Goal: Task Accomplishment & Management: Manage account settings

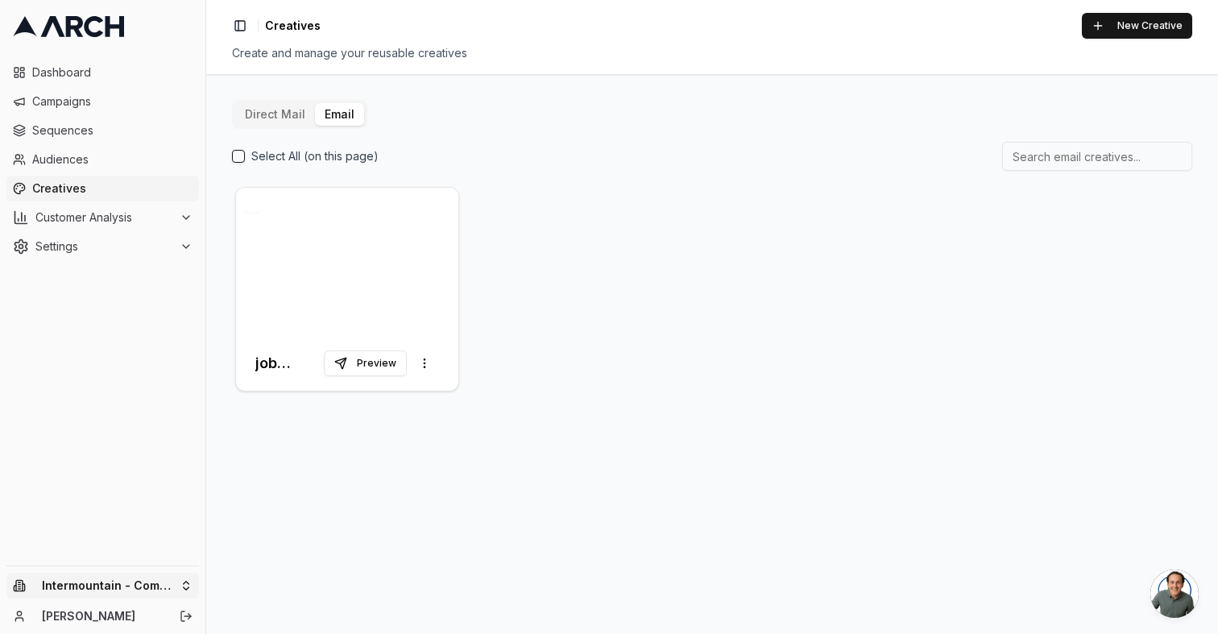
click at [158, 583] on html "Dashboard Campaigns Sequences Audiences Creatives Customer Analysis Settings In…" at bounding box center [609, 317] width 1218 height 634
click at [316, 537] on div "Intermountain - Same Day" at bounding box center [298, 537] width 178 height 26
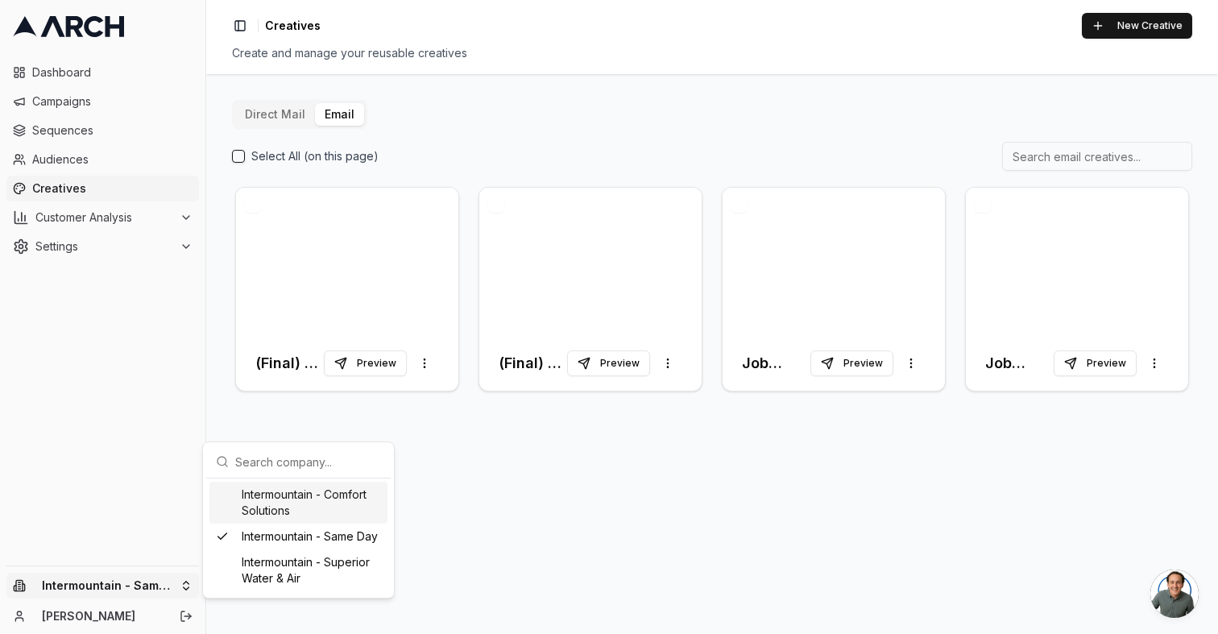
click at [155, 582] on html "Dashboard Campaigns Sequences Audiences Creatives Customer Analysis Settings In…" at bounding box center [609, 317] width 1218 height 634
click at [296, 557] on div "Intermountain - Superior Water & Air" at bounding box center [298, 570] width 178 height 42
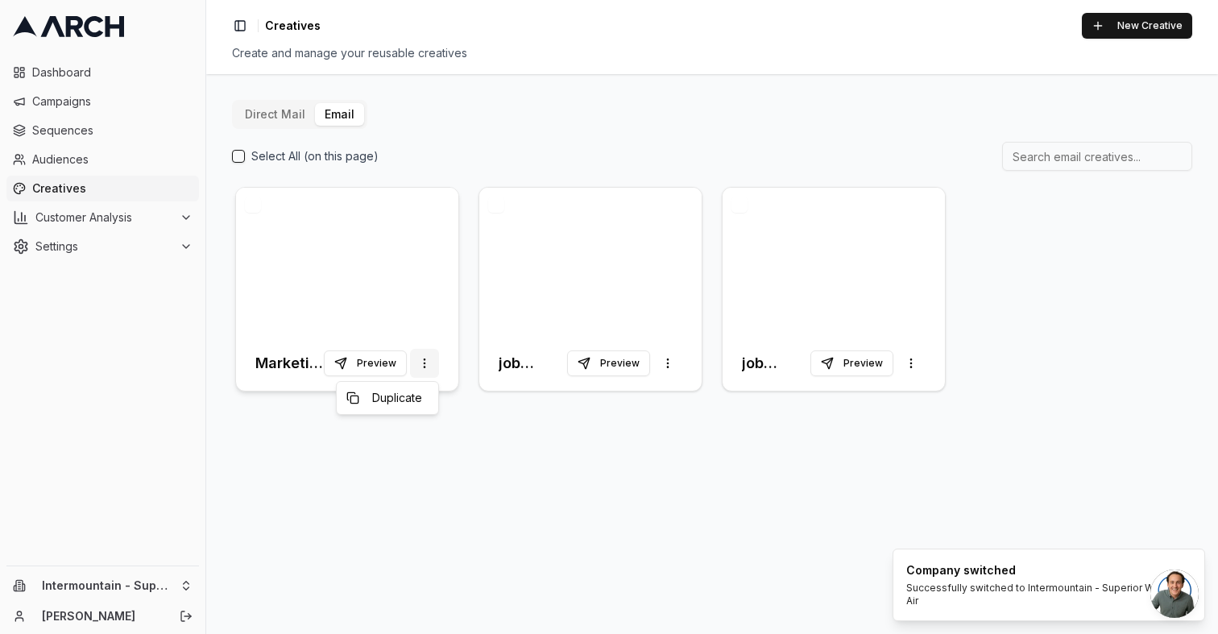
click at [426, 365] on html "Dashboard Campaigns Sequences Audiences Creatives Customer Analysis Settings In…" at bounding box center [609, 317] width 1218 height 634
click at [802, 262] on div at bounding box center [834, 262] width 222 height 148
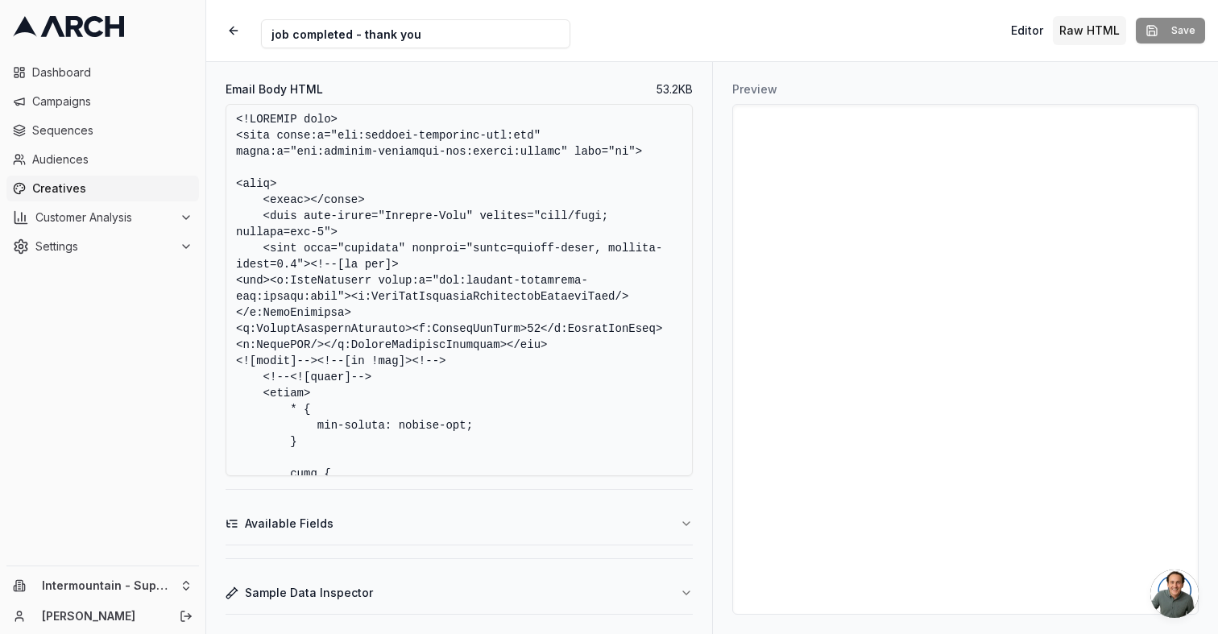
drag, startPoint x: 710, startPoint y: 66, endPoint x: 673, endPoint y: 64, distance: 37.9
click at [673, 64] on div "Email Body HTML 53.2 KB Available Fields Sample Data Inspector" at bounding box center [459, 348] width 506 height 572
click at [1024, 32] on button "Editor" at bounding box center [1027, 30] width 45 height 29
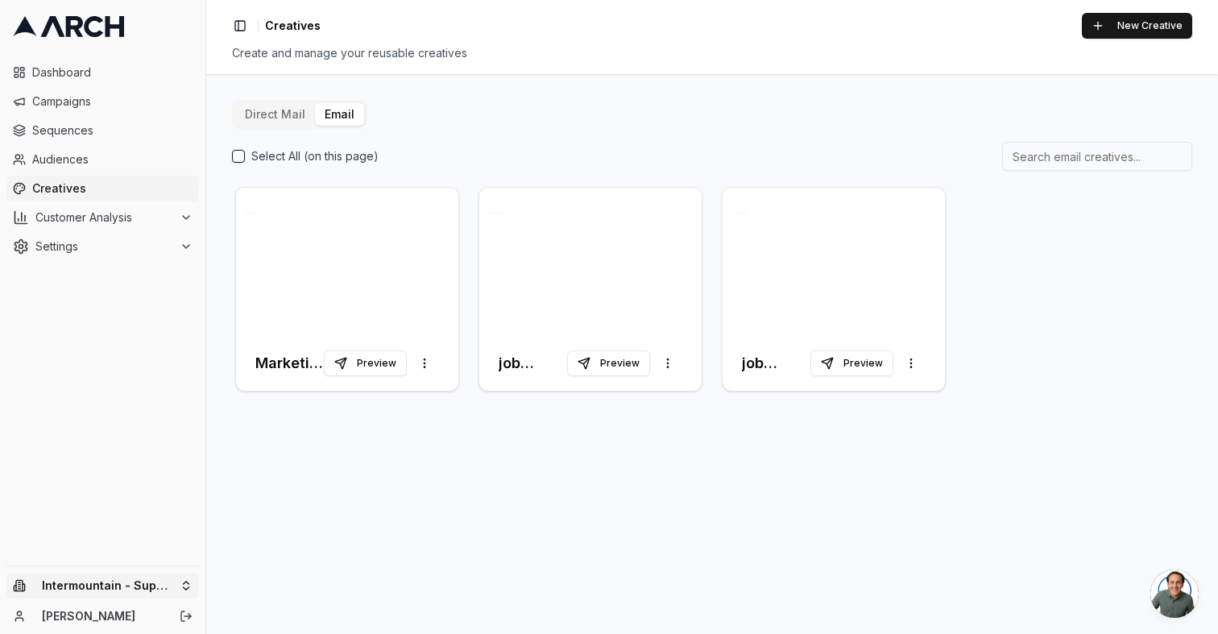
click at [143, 578] on html "Dashboard Campaigns Sequences Audiences Creatives Customer Analysis Settings In…" at bounding box center [609, 317] width 1218 height 634
click at [283, 535] on div "Intermountain - Same Day" at bounding box center [298, 537] width 178 height 26
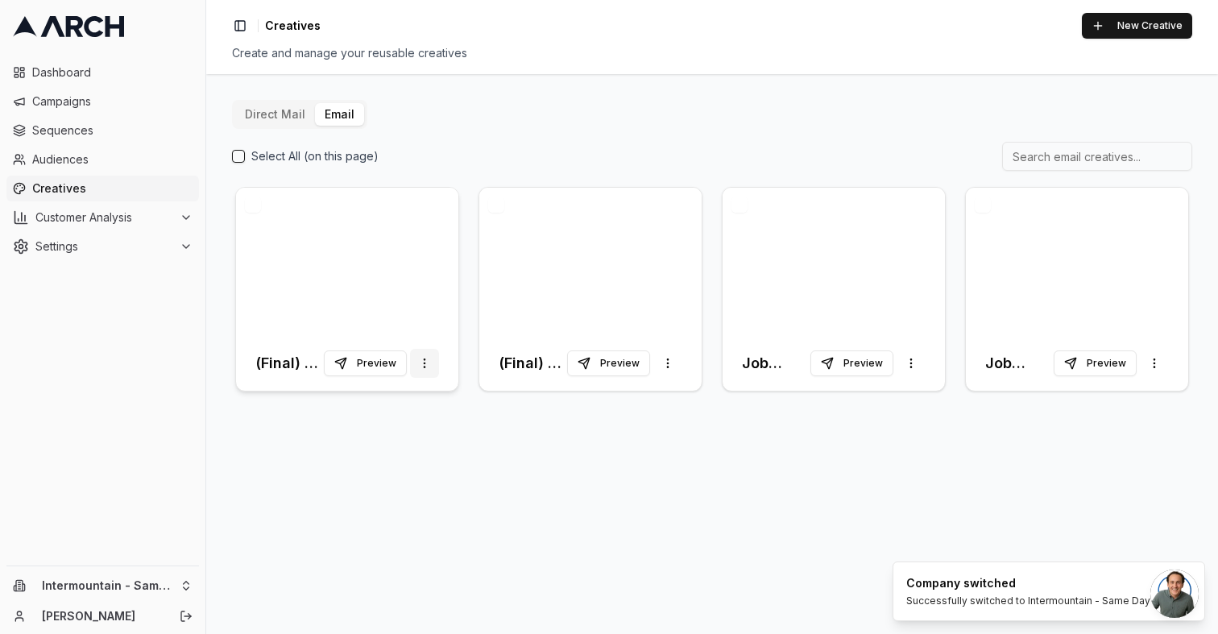
click at [429, 368] on html "Dashboard Campaigns Sequences Audiences Creatives Customer Analysis Settings In…" at bounding box center [609, 317] width 1218 height 634
click at [413, 392] on span "Duplicate" at bounding box center [397, 398] width 50 height 16
click at [409, 532] on div at bounding box center [347, 486] width 222 height 148
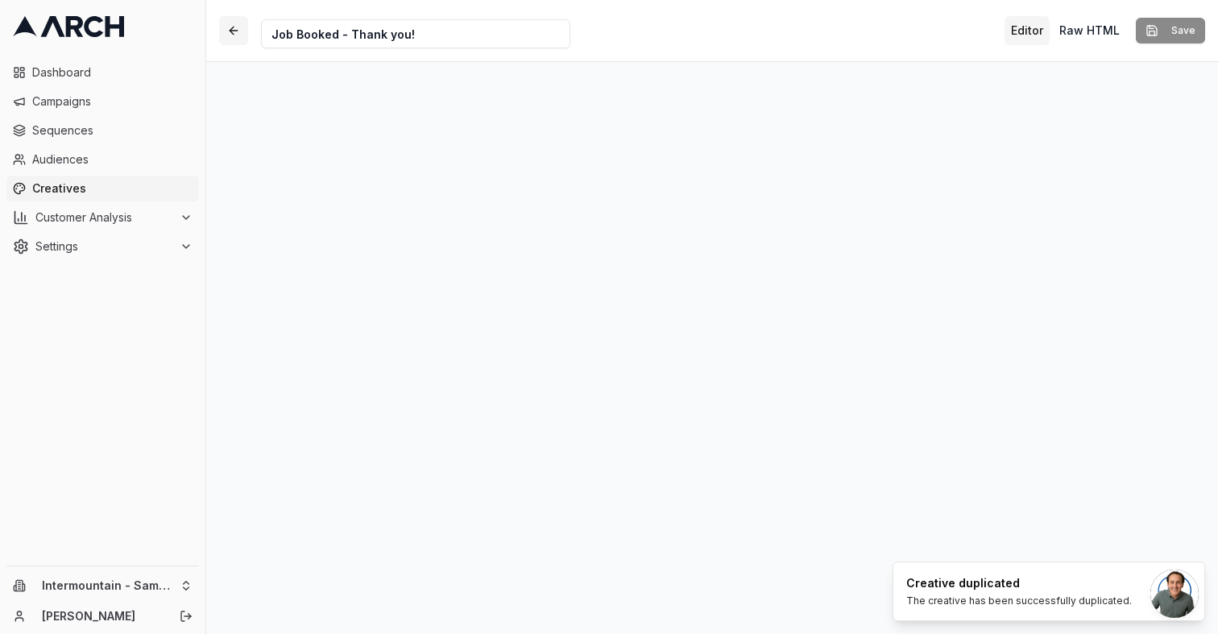
click at [238, 35] on button "button" at bounding box center [233, 30] width 29 height 29
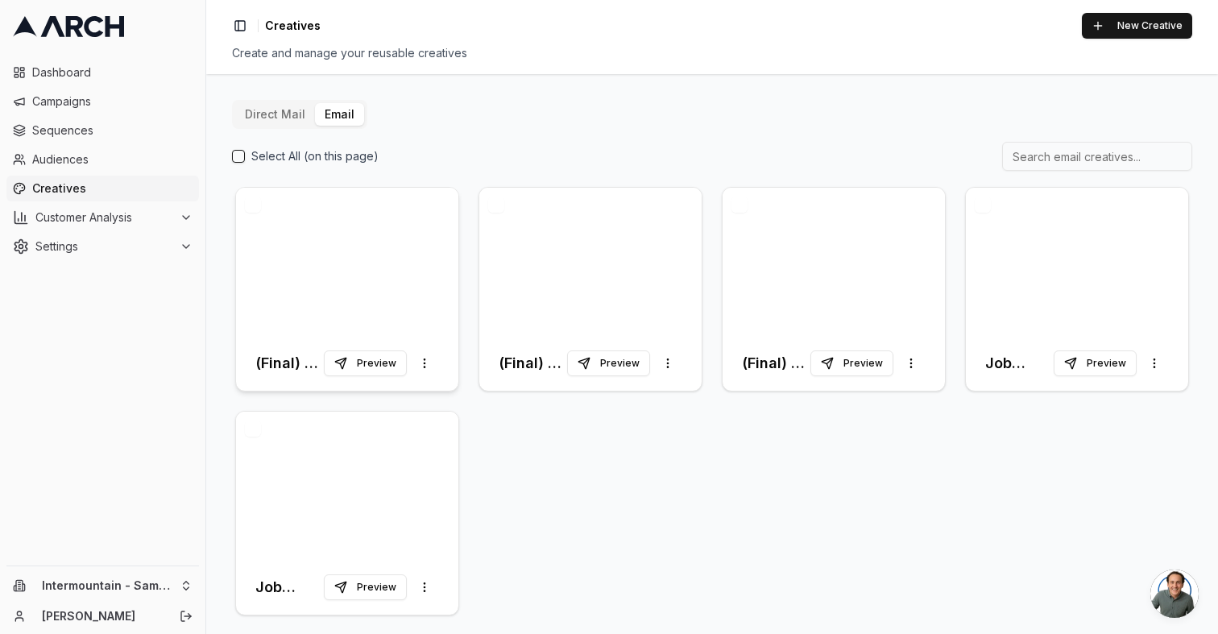
click at [406, 313] on div at bounding box center [347, 262] width 222 height 148
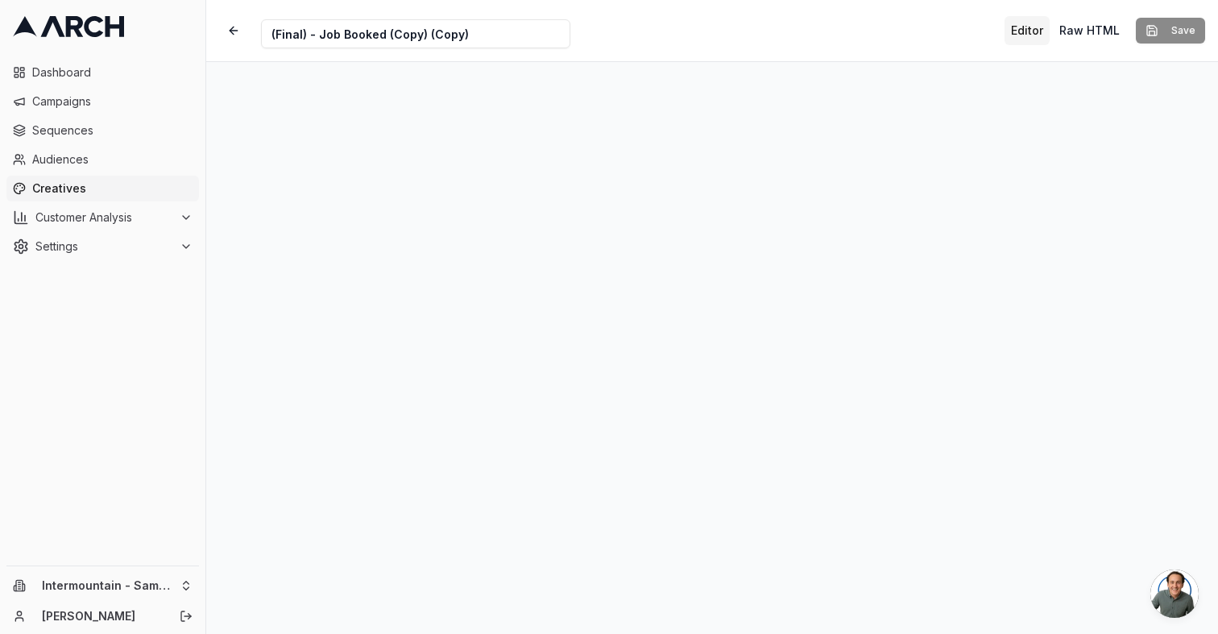
click at [465, 31] on input "(Final) - Job Booked (Copy) (Copy)" at bounding box center [415, 33] width 309 height 29
drag, startPoint x: 462, startPoint y: 33, endPoint x: 343, endPoint y: 28, distance: 118.5
click at [343, 28] on input "(Final) - Job Booked (Copy) (Copy)" at bounding box center [415, 33] width 309 height 29
drag, startPoint x: 318, startPoint y: 34, endPoint x: 268, endPoint y: 33, distance: 50.0
click at [267, 33] on input "(Final) - Job Booked (Copy) (Copy)" at bounding box center [415, 33] width 309 height 29
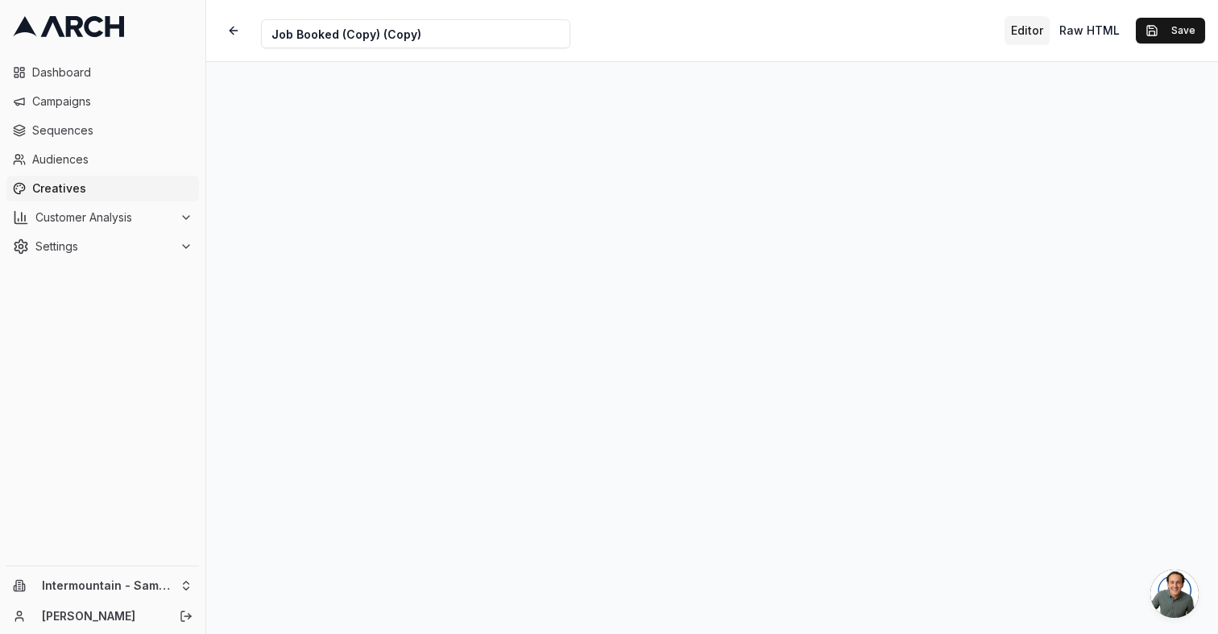
drag, startPoint x: 421, startPoint y: 32, endPoint x: 339, endPoint y: 34, distance: 82.2
click at [339, 34] on input "Job Booked (Copy) (Copy)" at bounding box center [415, 33] width 309 height 29
type input "Job Booked Complete"
click at [1136, 18] on button "Save" at bounding box center [1170, 31] width 69 height 26
click at [723, 52] on div "Creative Name Job Booked Complete Editor Raw HTML Save" at bounding box center [712, 30] width 1012 height 61
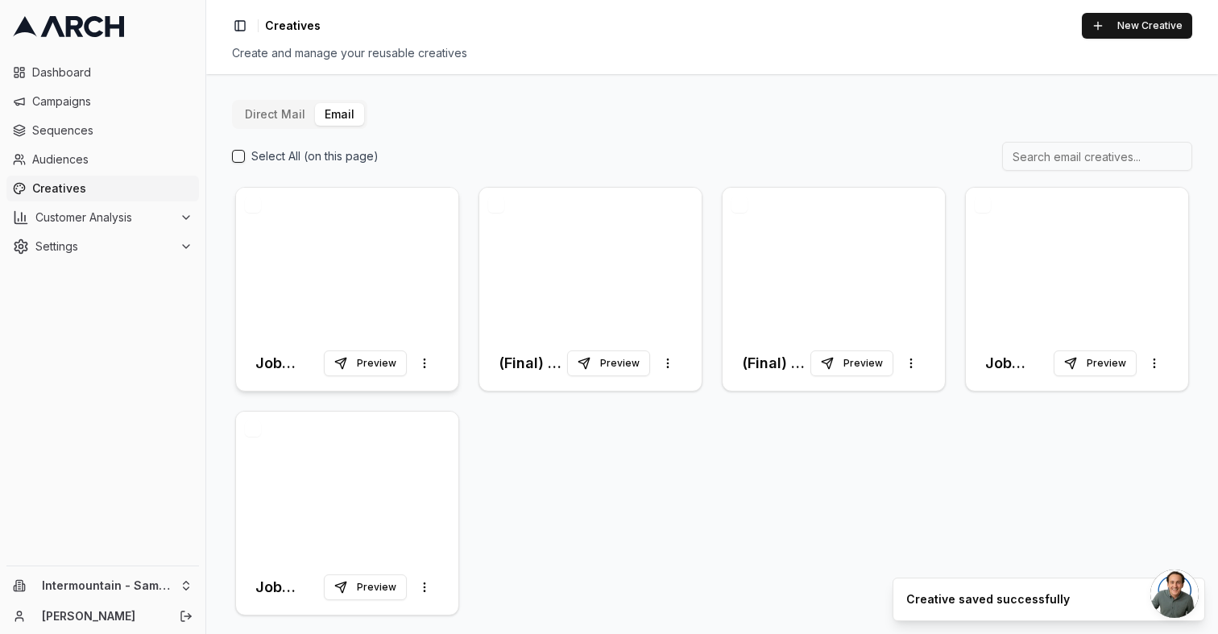
click at [370, 268] on div at bounding box center [347, 262] width 222 height 148
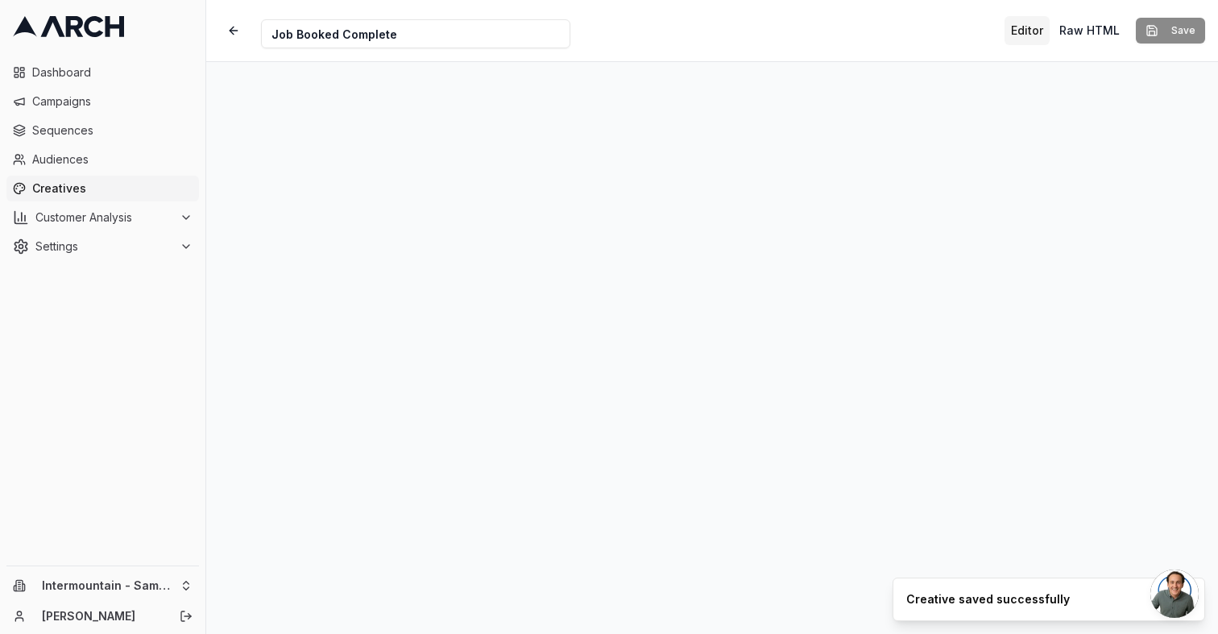
click at [335, 36] on input "Job Booked Complete" at bounding box center [415, 33] width 309 height 29
type input "Job Complete"
click at [1136, 18] on button "Save" at bounding box center [1170, 31] width 69 height 26
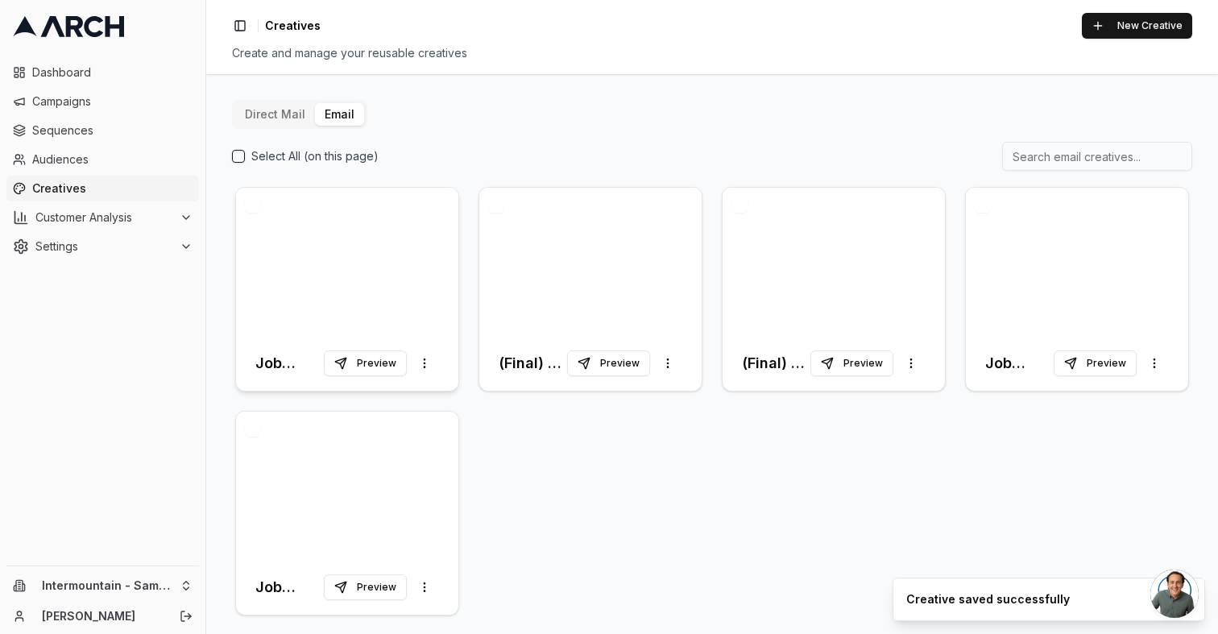
click at [350, 263] on div at bounding box center [347, 262] width 222 height 148
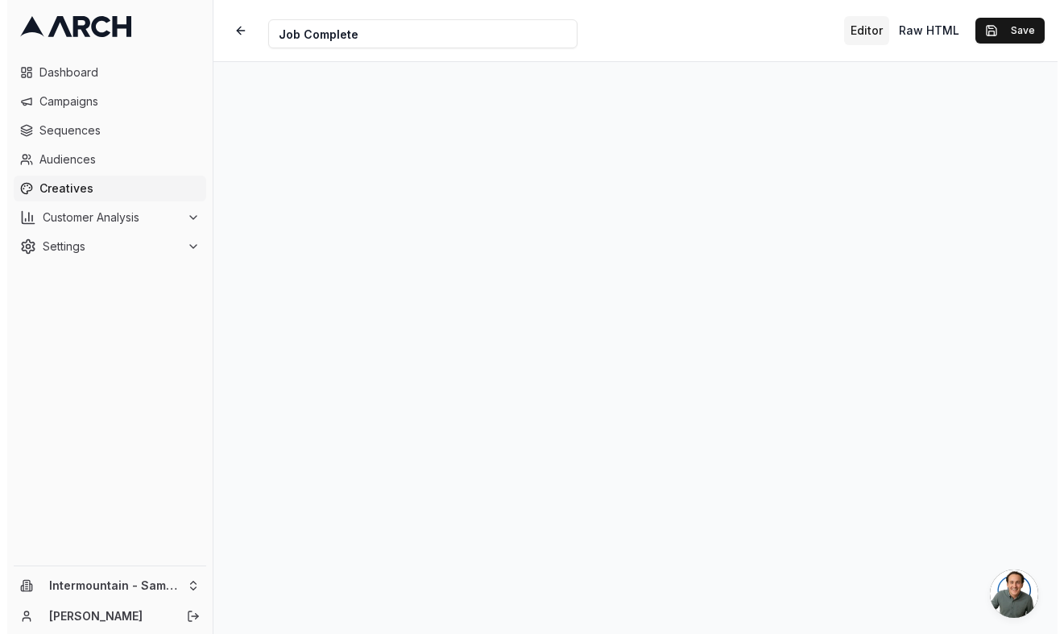
scroll to position [72, 0]
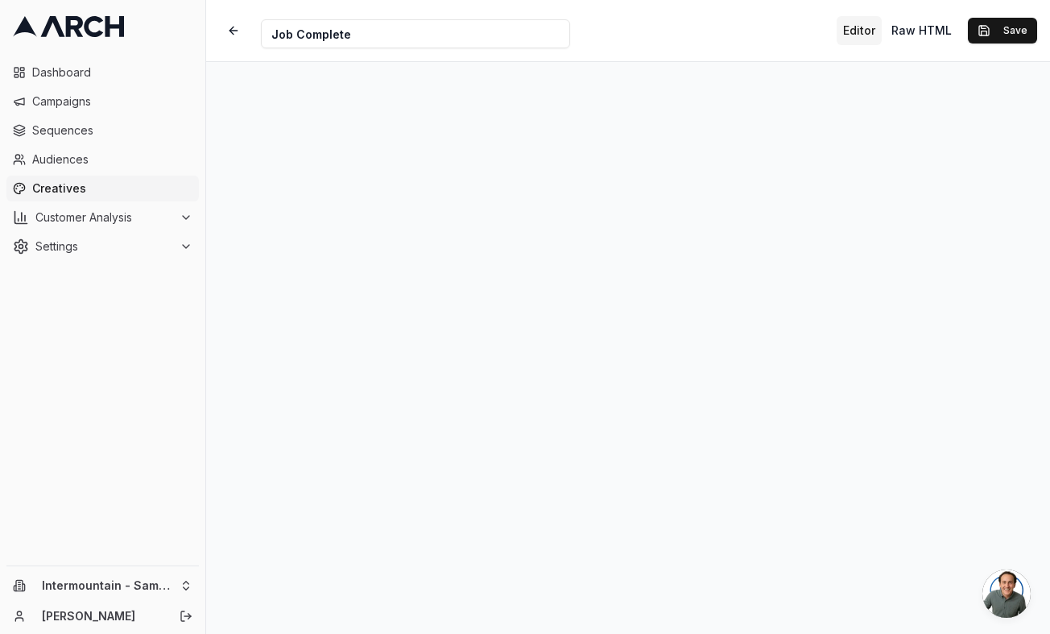
click at [1001, 16] on div "Editor Raw HTML Save" at bounding box center [937, 30] width 201 height 29
click at [1000, 26] on button "Save" at bounding box center [1002, 31] width 69 height 26
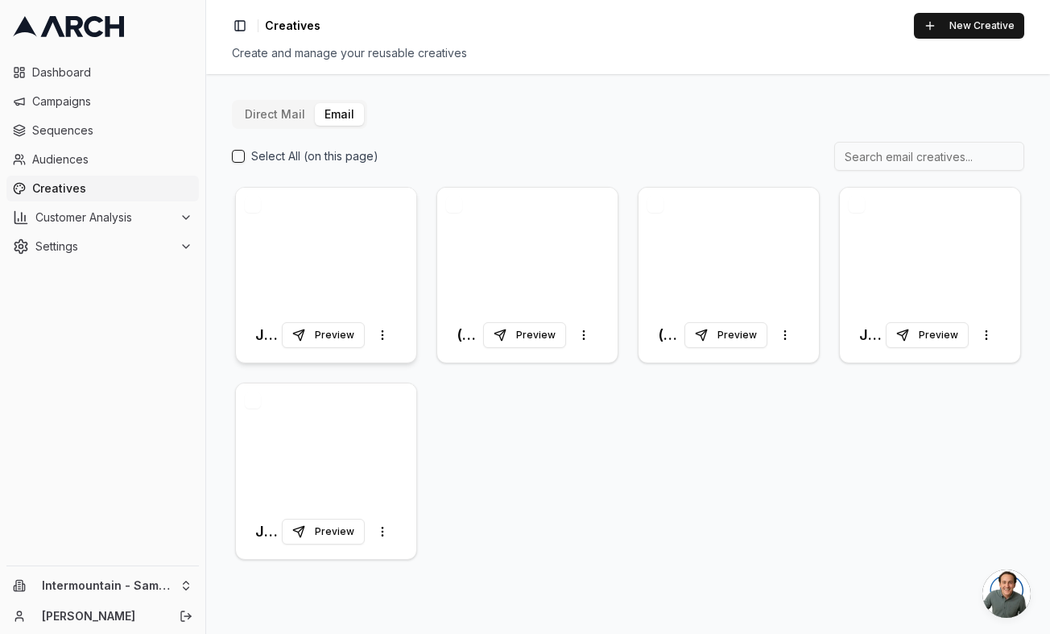
click at [373, 251] on div at bounding box center [326, 248] width 180 height 120
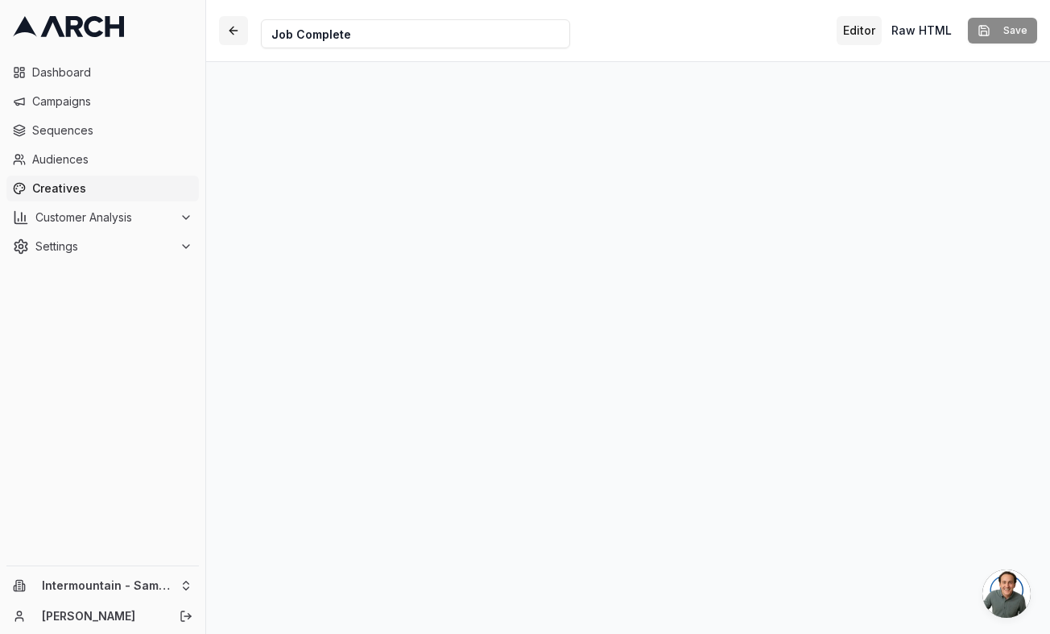
click at [234, 23] on button "button" at bounding box center [233, 30] width 29 height 29
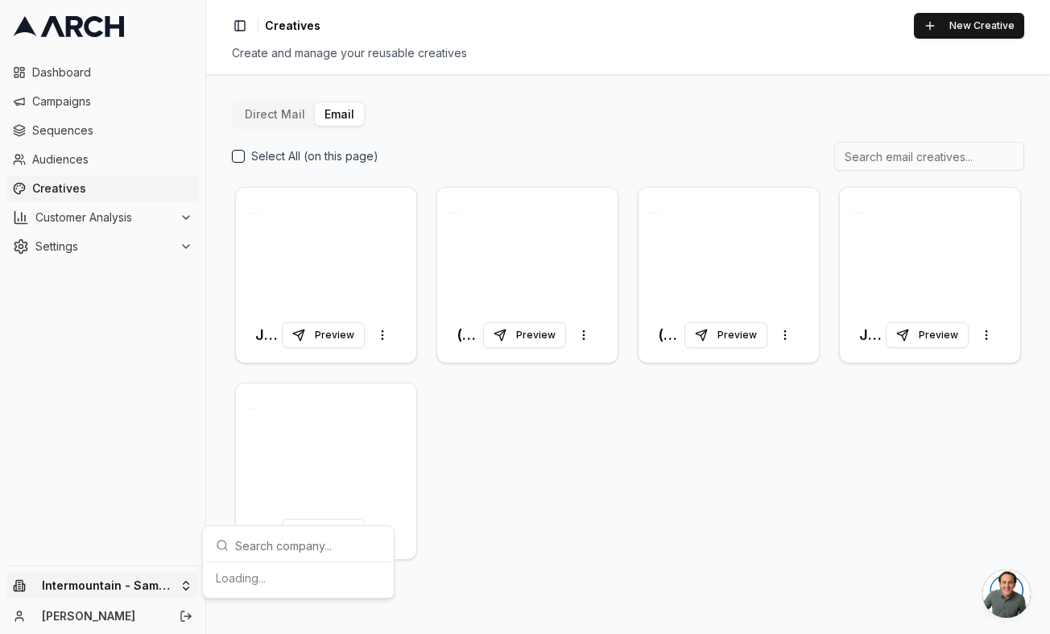
click at [174, 575] on html "Dashboard Campaigns Sequences Audiences Creatives Customer Analysis Settings In…" at bounding box center [525, 317] width 1050 height 634
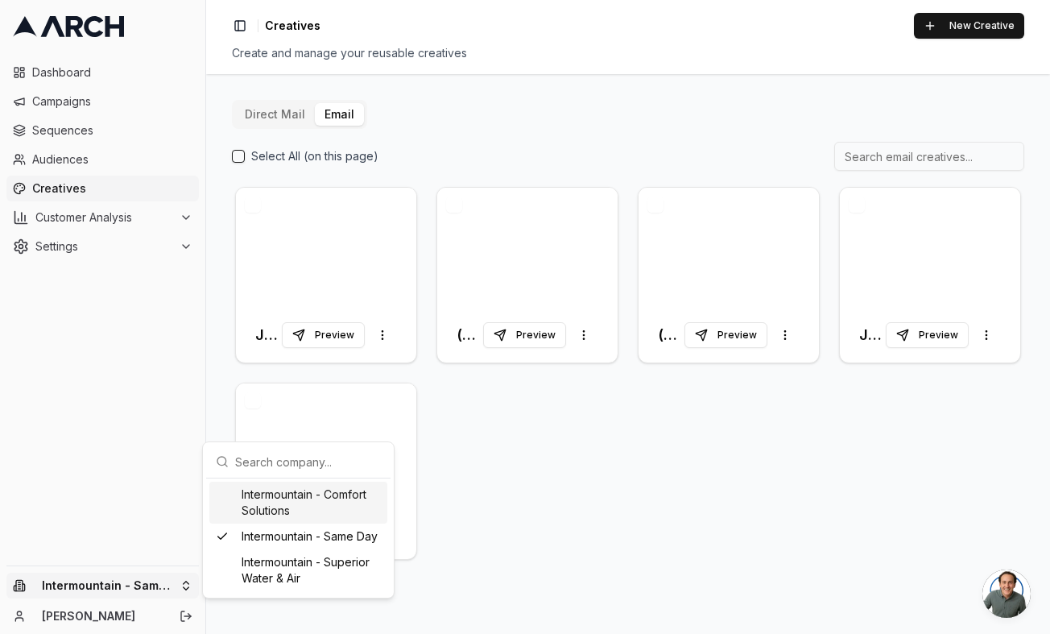
click at [294, 506] on div "Intermountain - Comfort Solutions" at bounding box center [298, 503] width 178 height 42
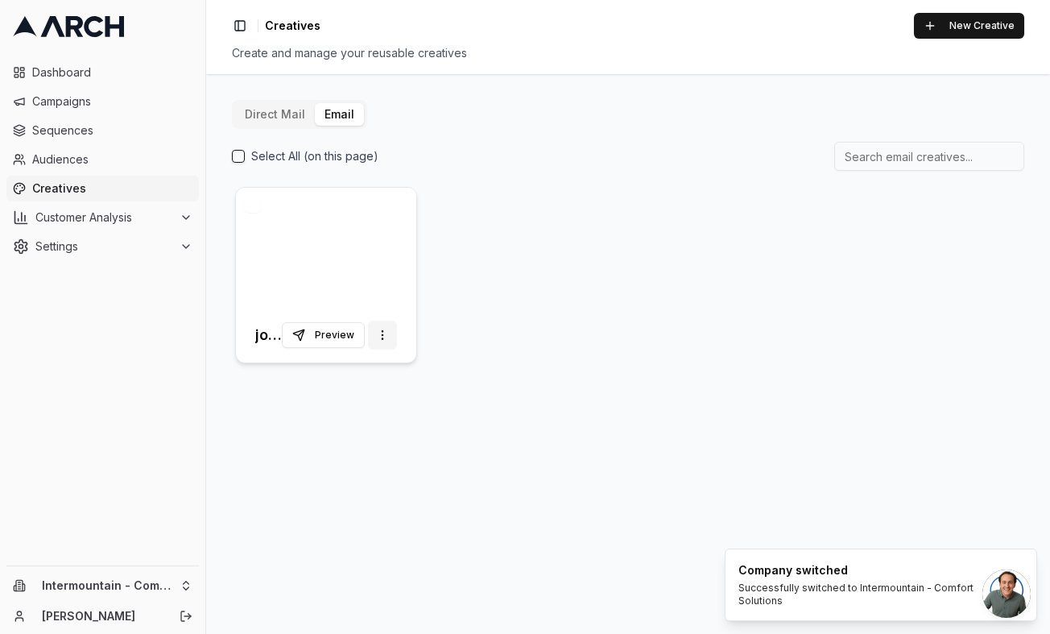
click at [385, 333] on html "Dashboard Campaigns Sequences Audiences Creatives Customer Analysis Settings In…" at bounding box center [525, 317] width 1050 height 634
click at [367, 365] on span "Duplicate" at bounding box center [355, 370] width 50 height 16
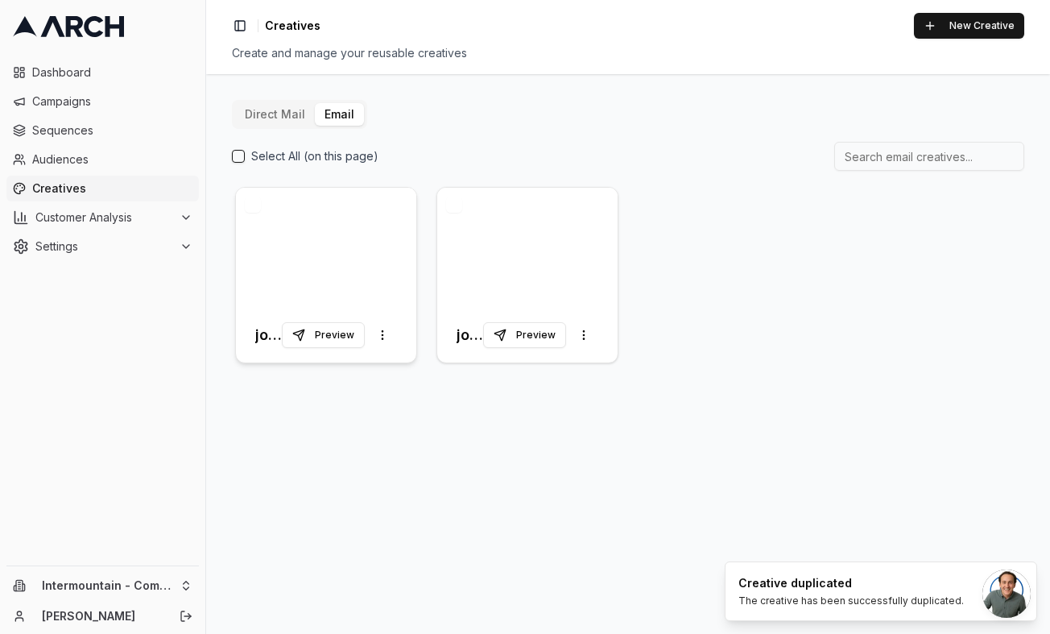
click at [377, 280] on div at bounding box center [326, 248] width 180 height 120
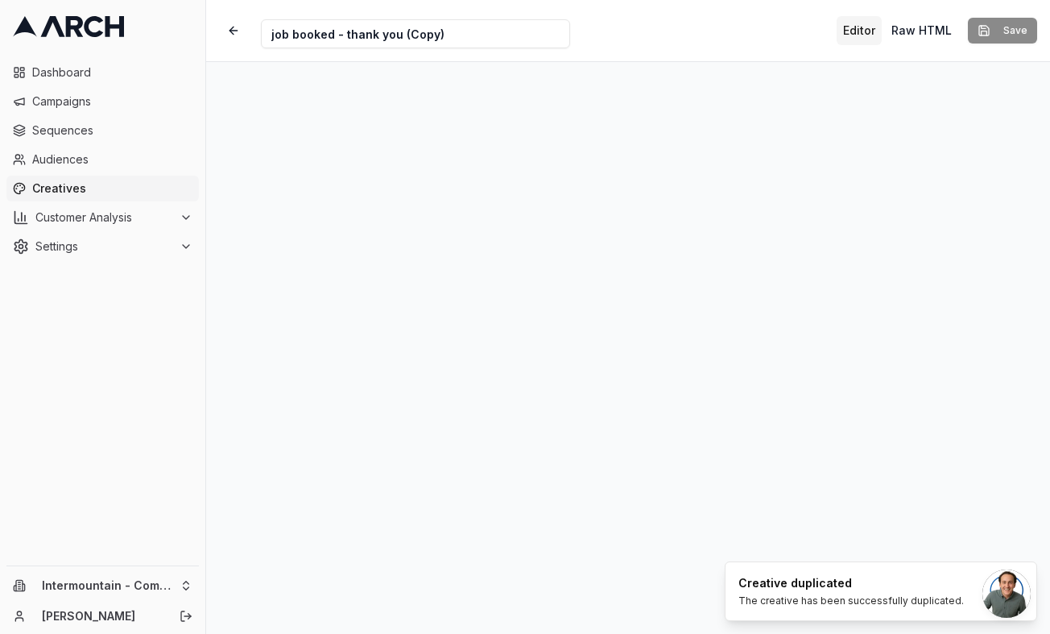
click at [449, 31] on input "job booked - thank you (Copy)" at bounding box center [415, 33] width 309 height 29
drag, startPoint x: 448, startPoint y: 31, endPoint x: 294, endPoint y: 28, distance: 153.9
click at [294, 28] on input "job booked - thank you (Copy)" at bounding box center [415, 33] width 309 height 29
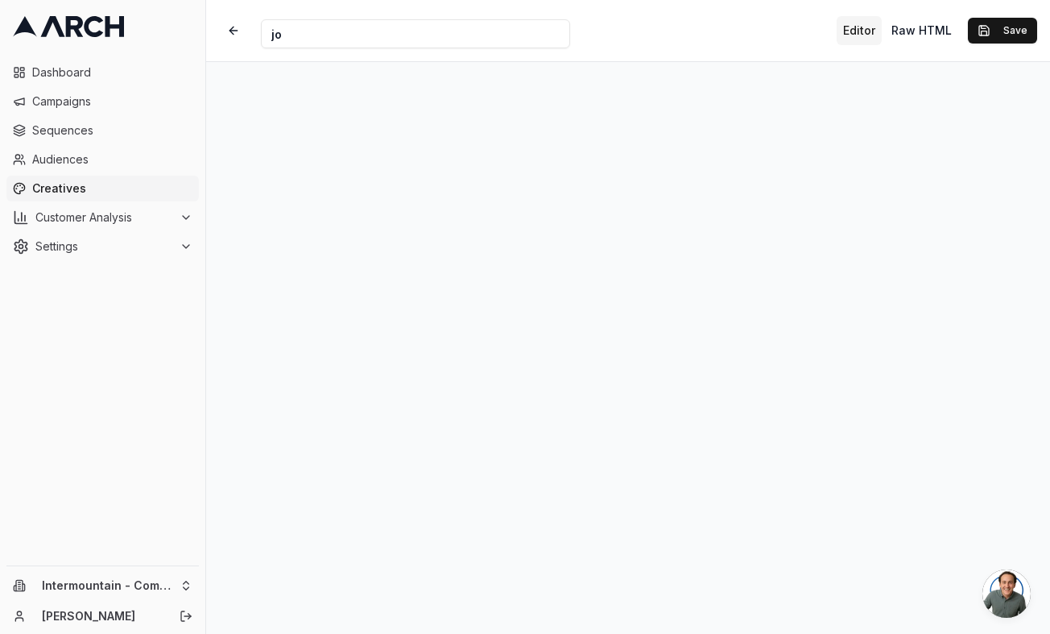
type input "j"
type input "Job Complete"
click at [968, 18] on button "Save" at bounding box center [1002, 31] width 69 height 26
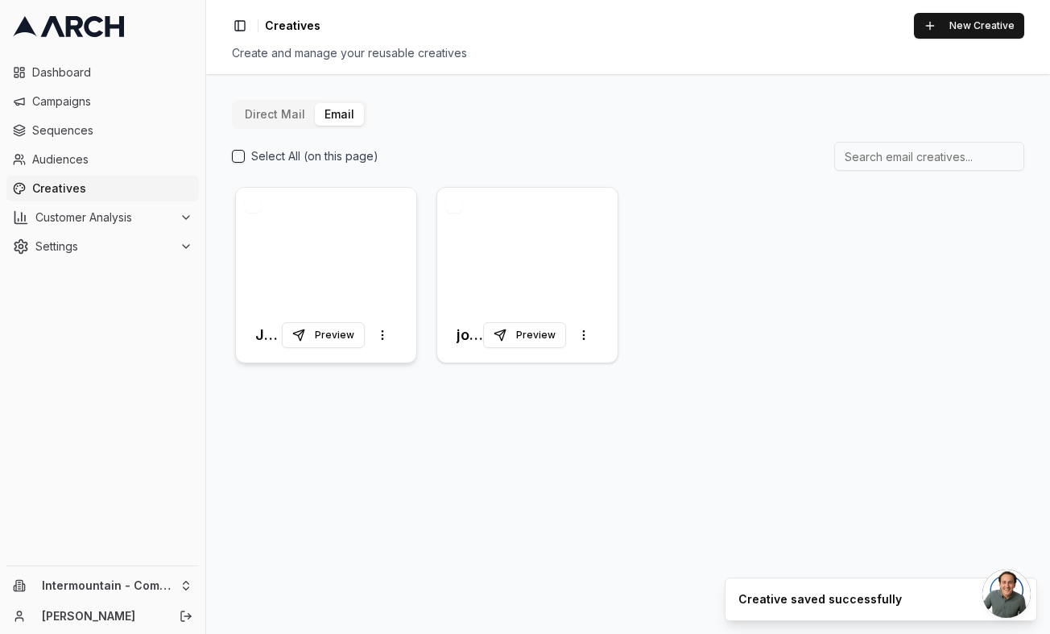
click at [296, 267] on div at bounding box center [326, 248] width 180 height 120
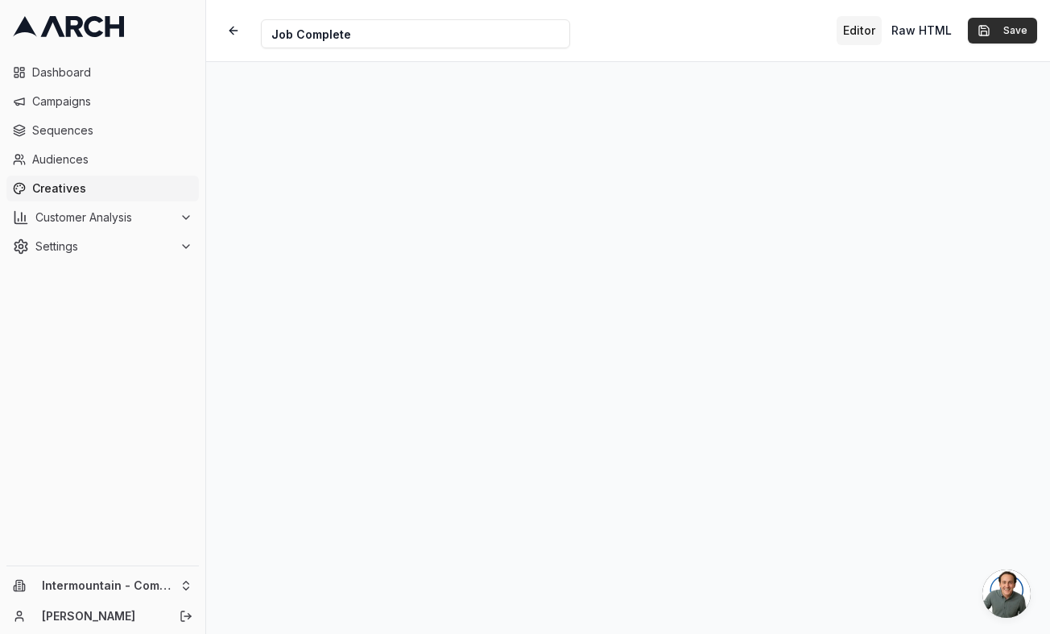
click at [1017, 35] on button "Save" at bounding box center [1002, 31] width 69 height 26
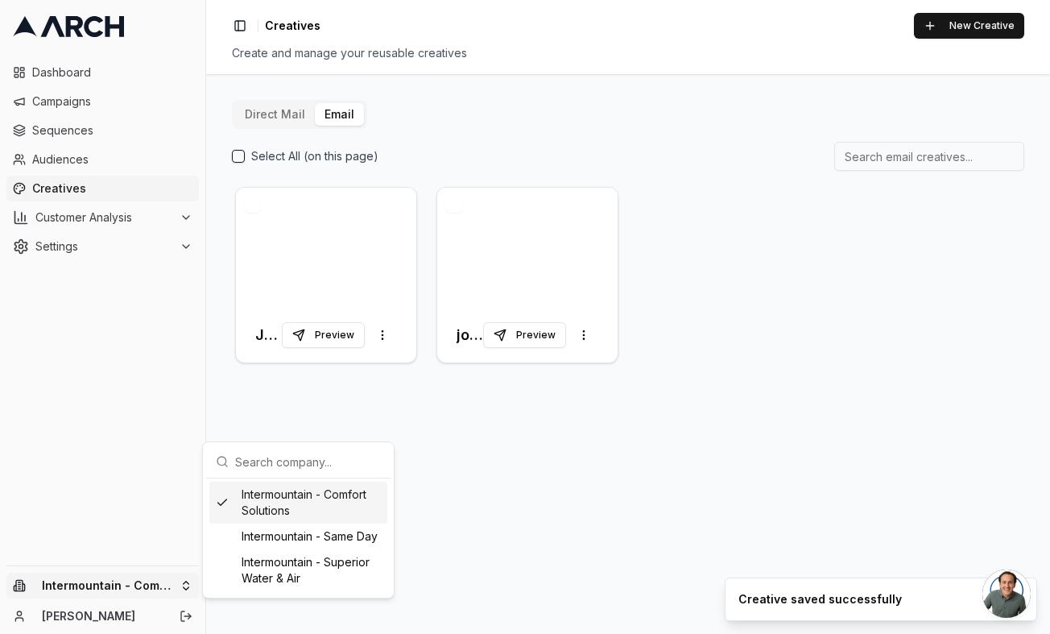
click at [124, 575] on html "Dashboard Campaigns Sequences Audiences Creatives Customer Analysis Settings In…" at bounding box center [525, 317] width 1050 height 634
click at [280, 540] on div "Intermountain - Same Day" at bounding box center [298, 537] width 178 height 26
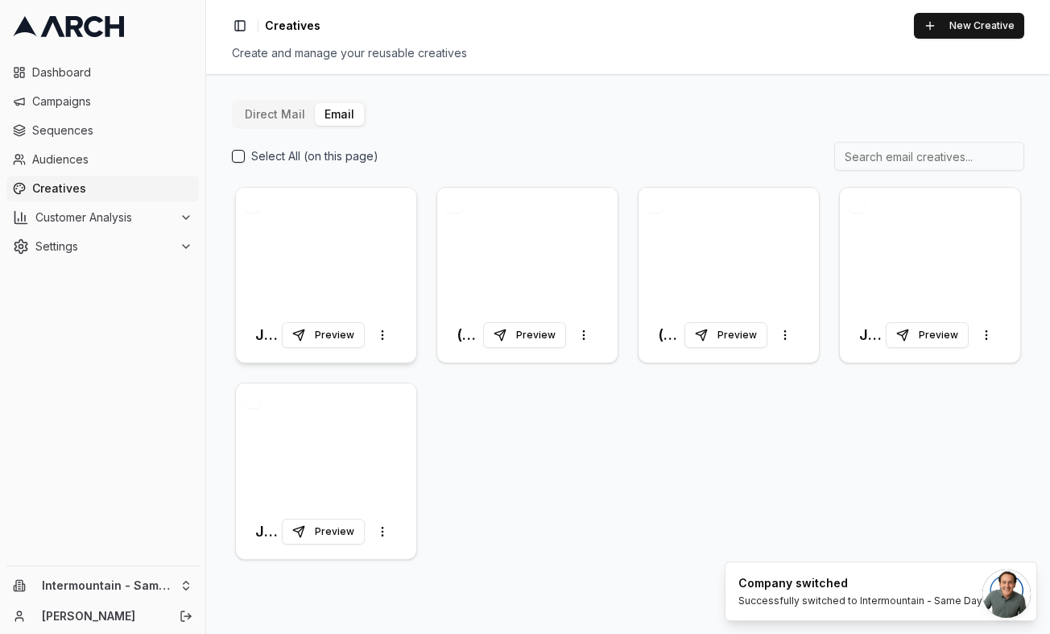
click at [343, 281] on div at bounding box center [326, 248] width 180 height 120
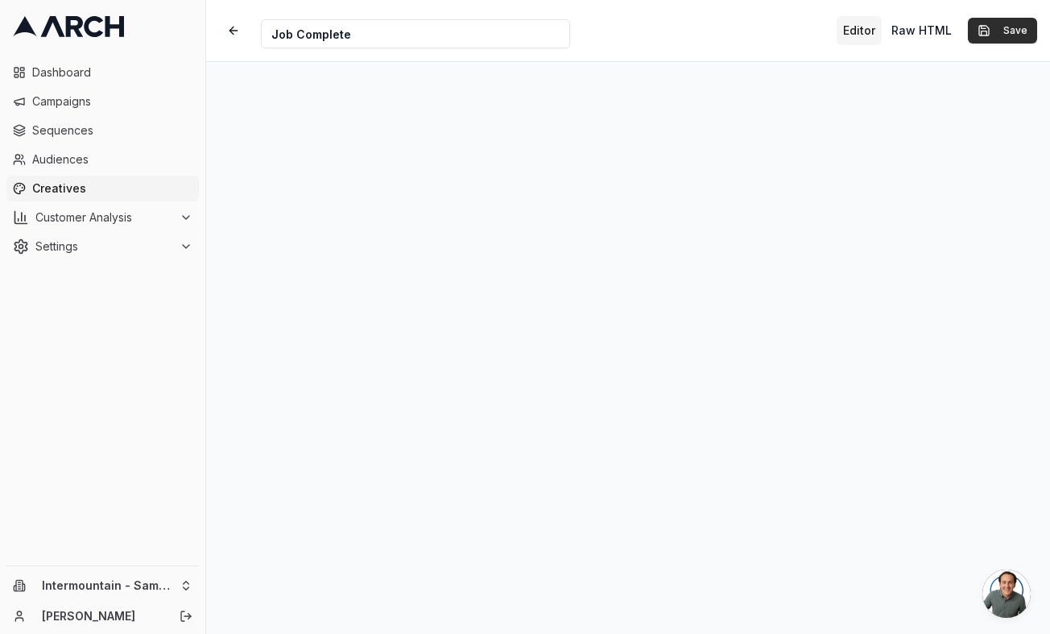
click at [998, 31] on button "Save" at bounding box center [1002, 31] width 69 height 26
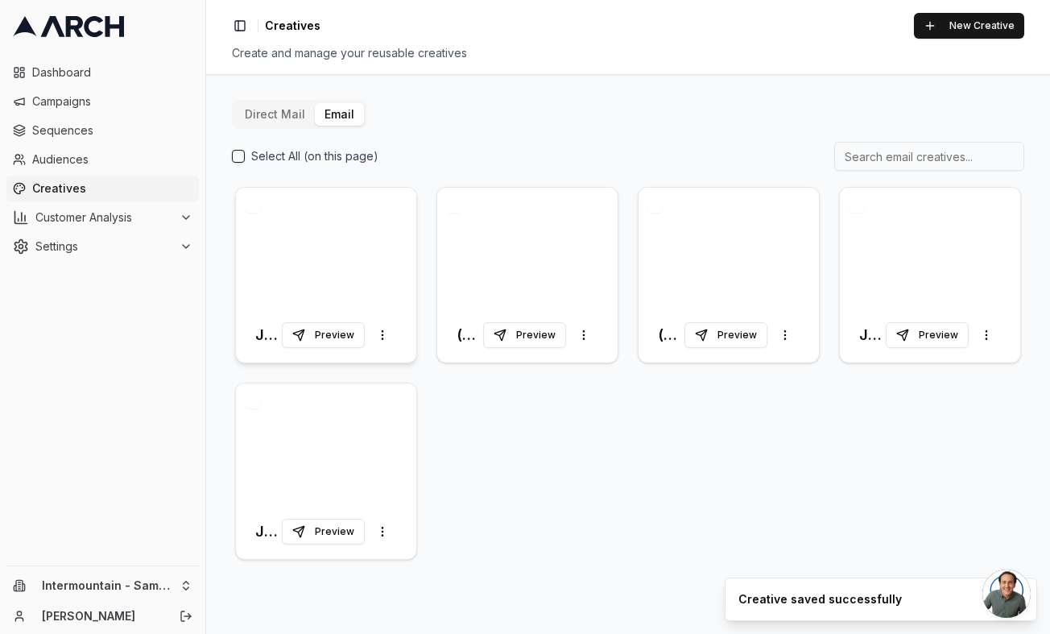
click at [354, 246] on div at bounding box center [326, 248] width 180 height 120
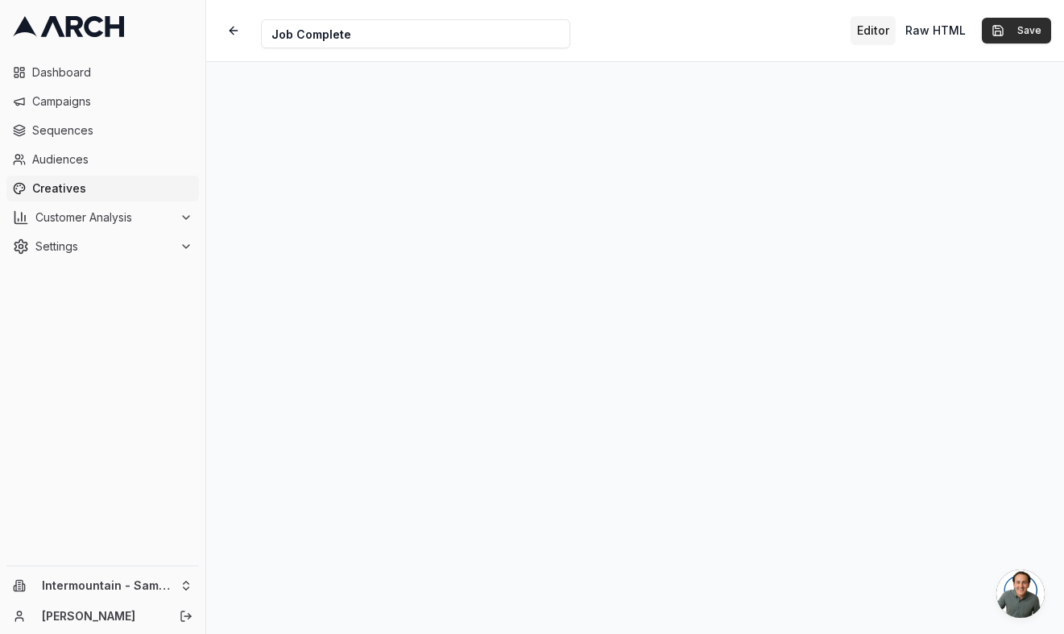
click at [1007, 28] on button "Save" at bounding box center [1016, 31] width 69 height 26
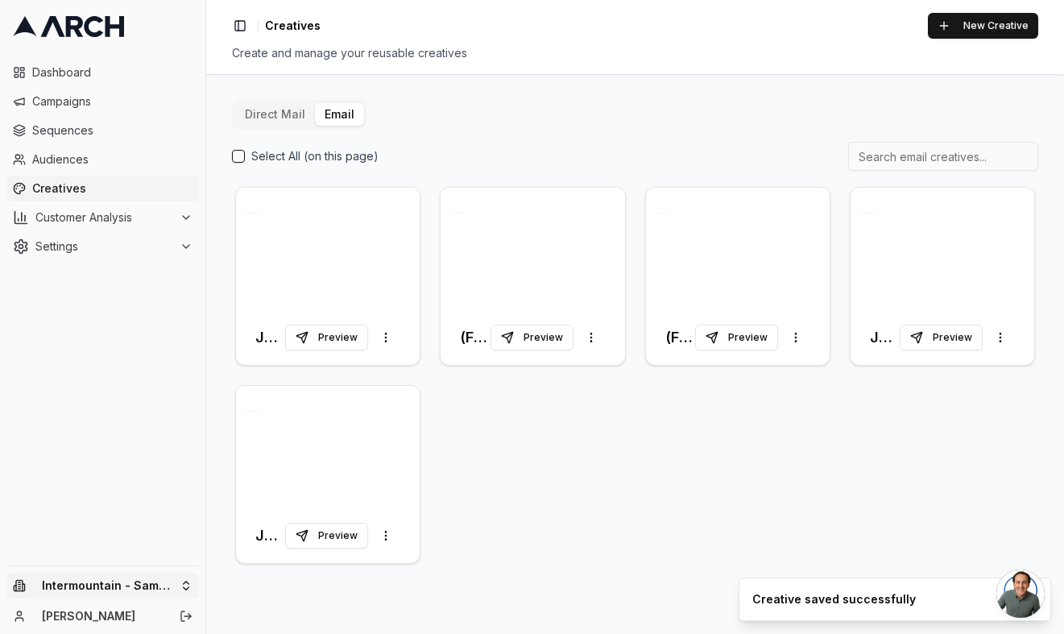
click at [144, 579] on html "Dashboard Campaigns Sequences Audiences Creatives Customer Analysis Settings In…" at bounding box center [532, 317] width 1064 height 634
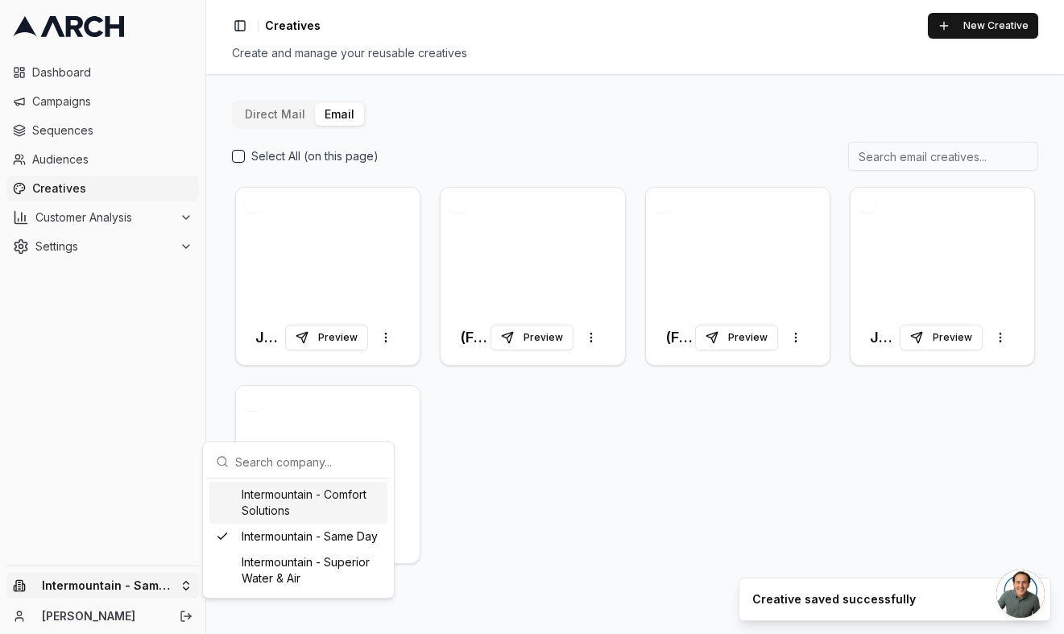
click at [300, 502] on div "Intermountain - Comfort Solutions" at bounding box center [298, 503] width 178 height 42
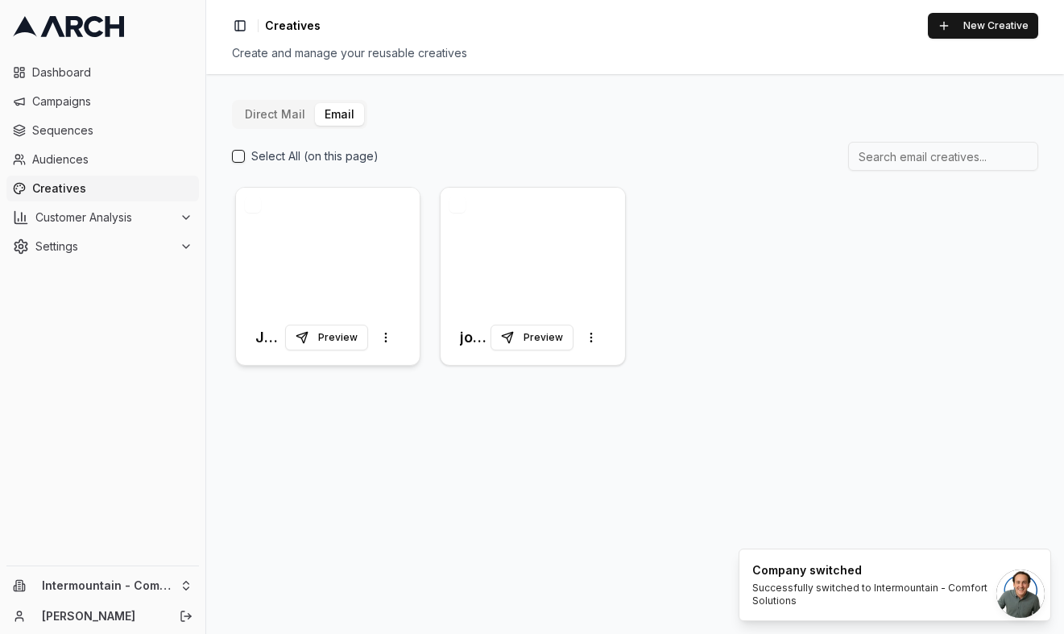
click at [360, 252] on div at bounding box center [328, 249] width 184 height 122
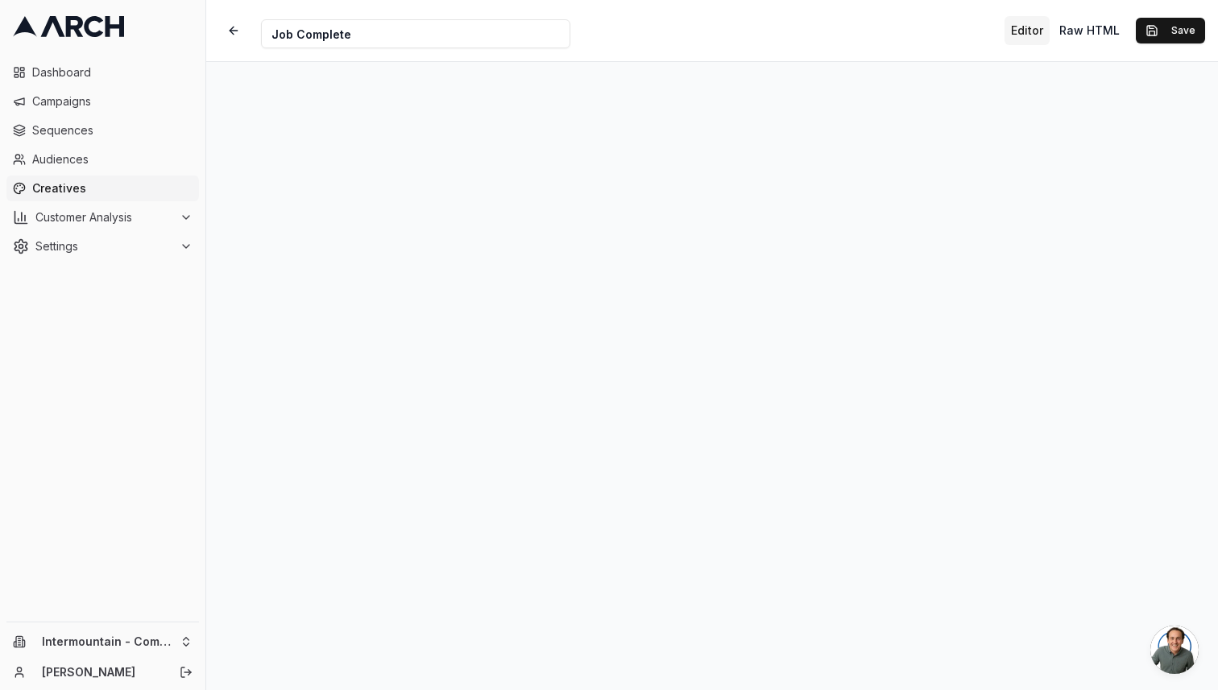
scroll to position [16, 0]
click at [1181, 29] on button "Save" at bounding box center [1170, 31] width 69 height 26
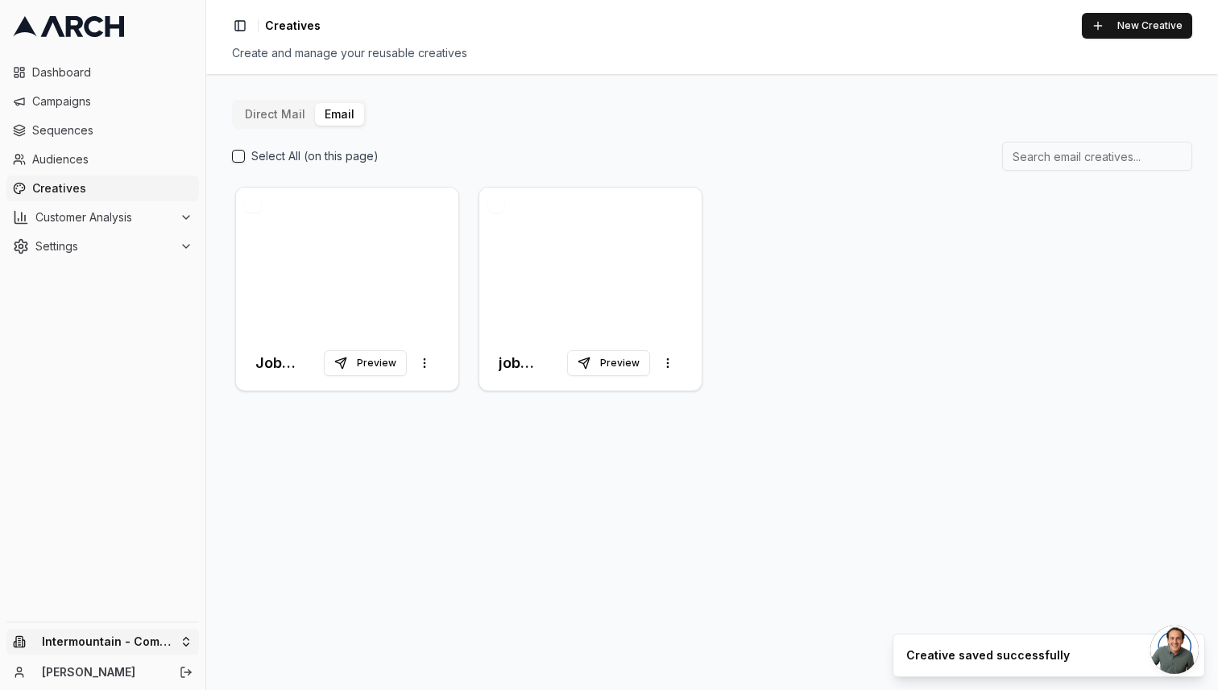
click at [155, 633] on html "Dashboard Campaigns Sequences Audiences Creatives Customer Analysis Settings In…" at bounding box center [609, 345] width 1218 height 690
click at [282, 592] on div "Intermountain - Same Day" at bounding box center [298, 593] width 178 height 26
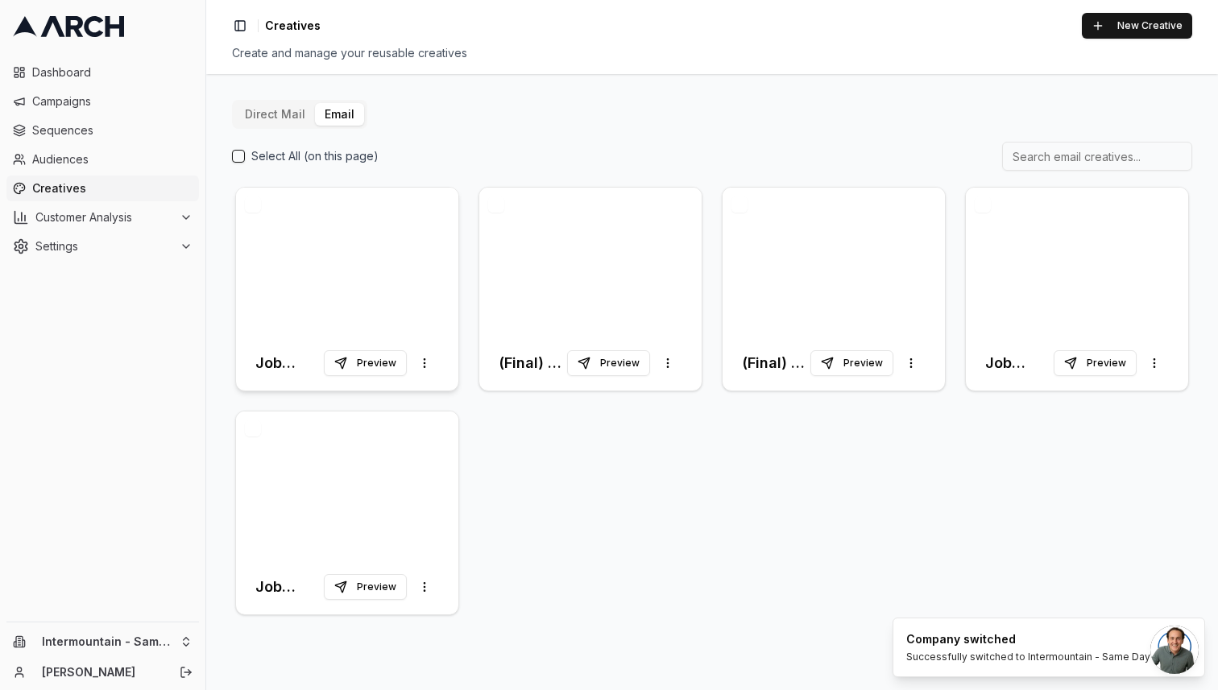
click at [352, 287] on div at bounding box center [347, 262] width 222 height 148
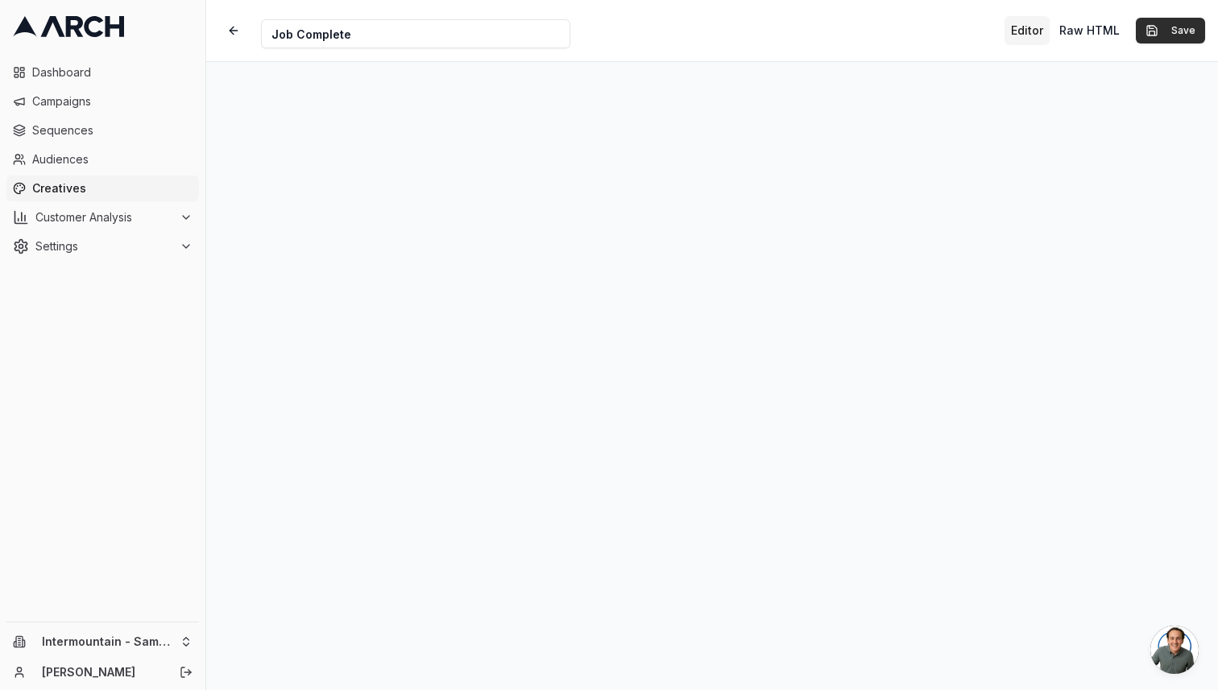
click at [1183, 31] on button "Save" at bounding box center [1170, 31] width 69 height 26
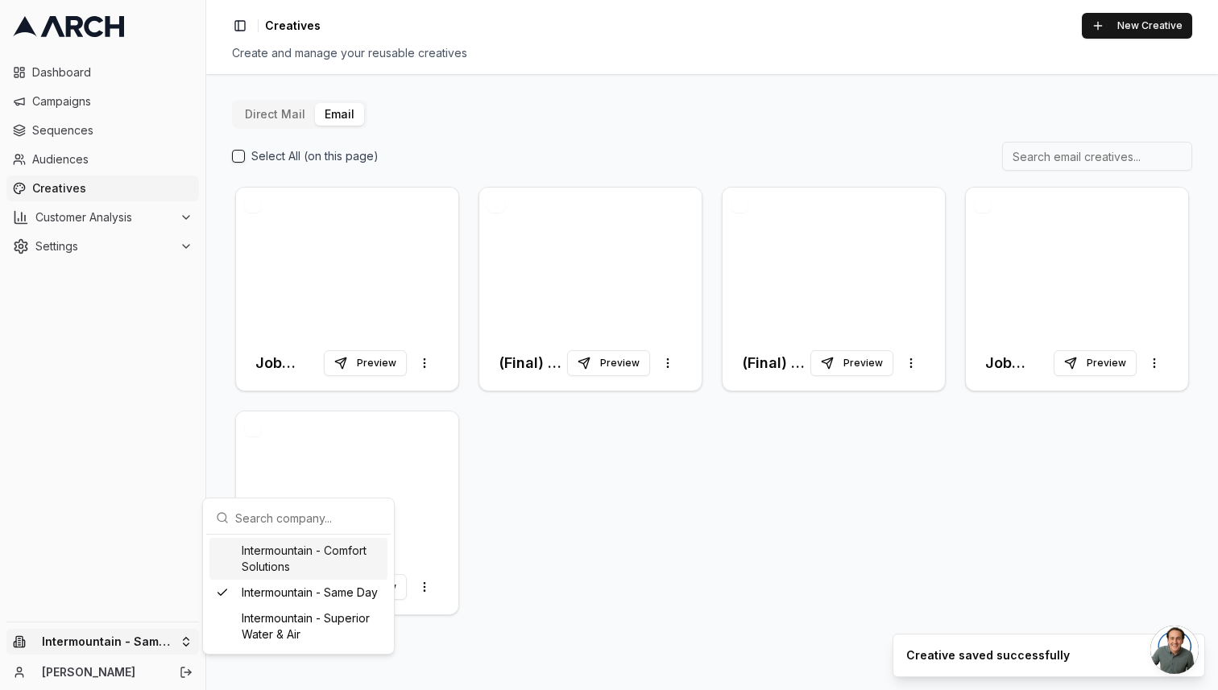
click at [111, 633] on html "Dashboard Campaigns Sequences Audiences Creatives Customer Analysis Settings In…" at bounding box center [609, 345] width 1218 height 690
click at [310, 570] on div "Intermountain - Comfort Solutions" at bounding box center [298, 559] width 178 height 42
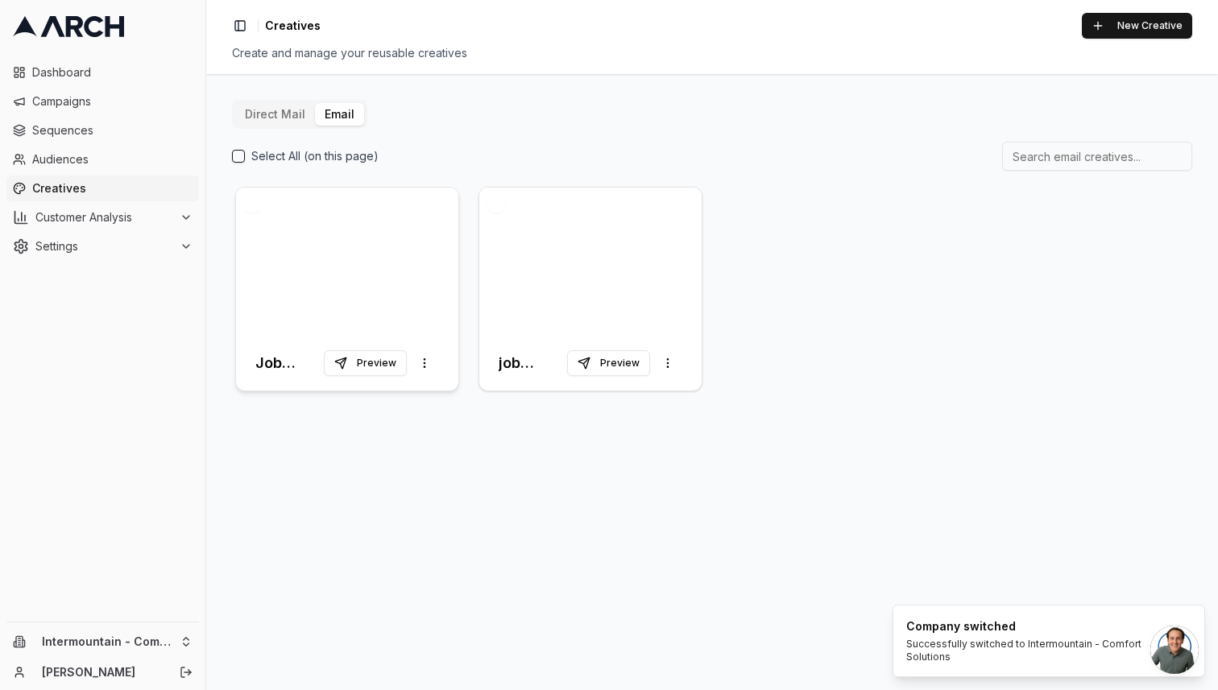
click at [379, 288] on div at bounding box center [347, 262] width 222 height 148
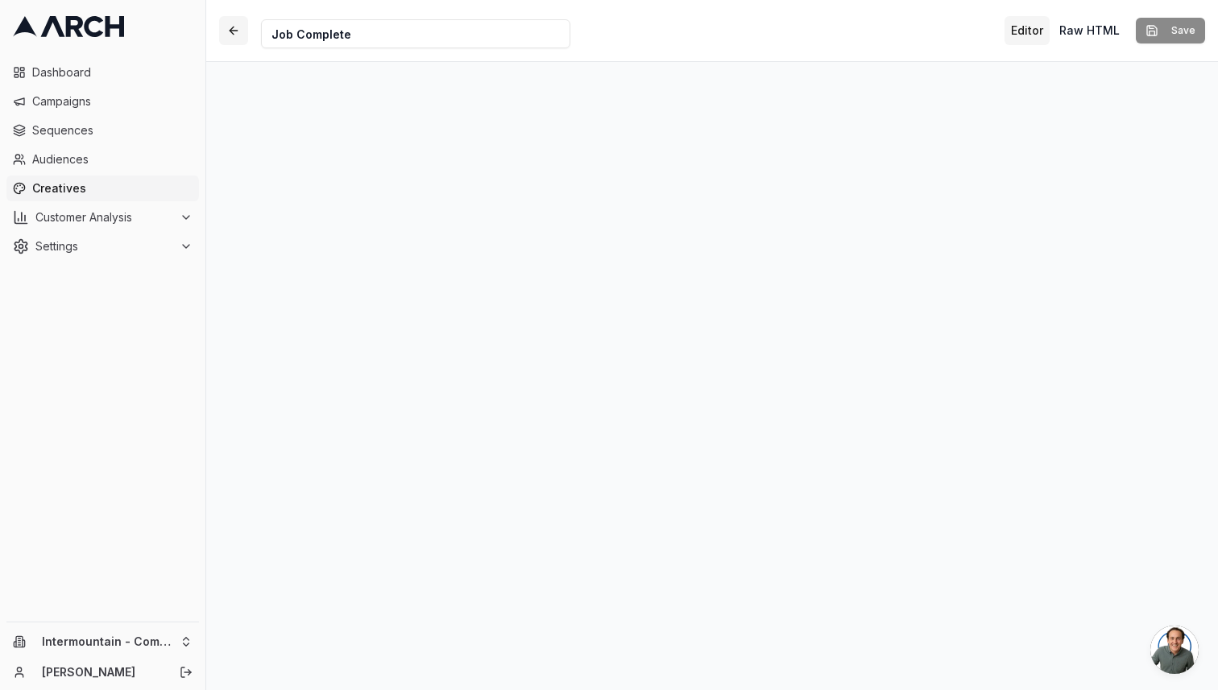
click at [231, 31] on button "button" at bounding box center [233, 30] width 29 height 29
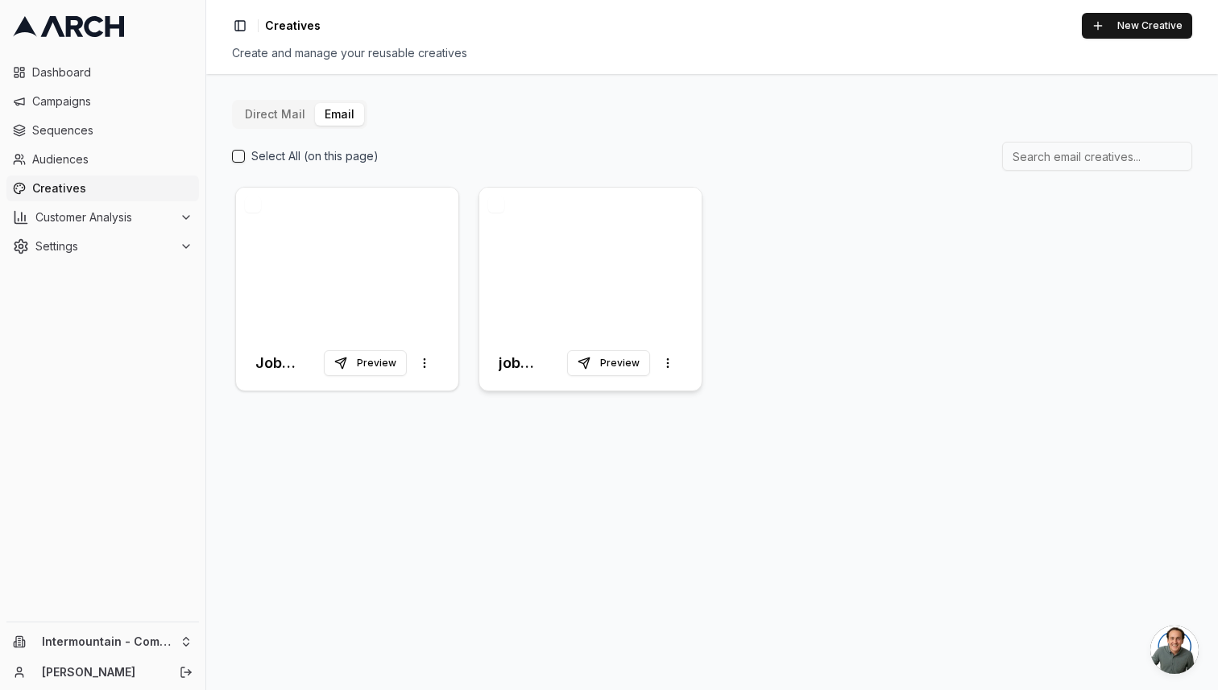
click at [615, 228] on div at bounding box center [590, 262] width 222 height 148
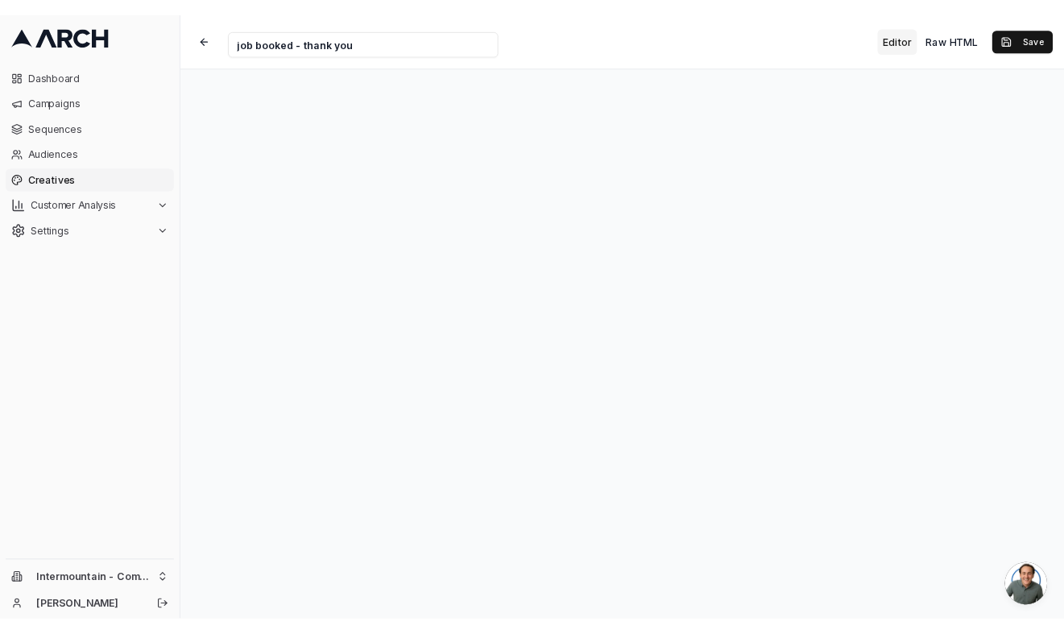
scroll to position [16, 0]
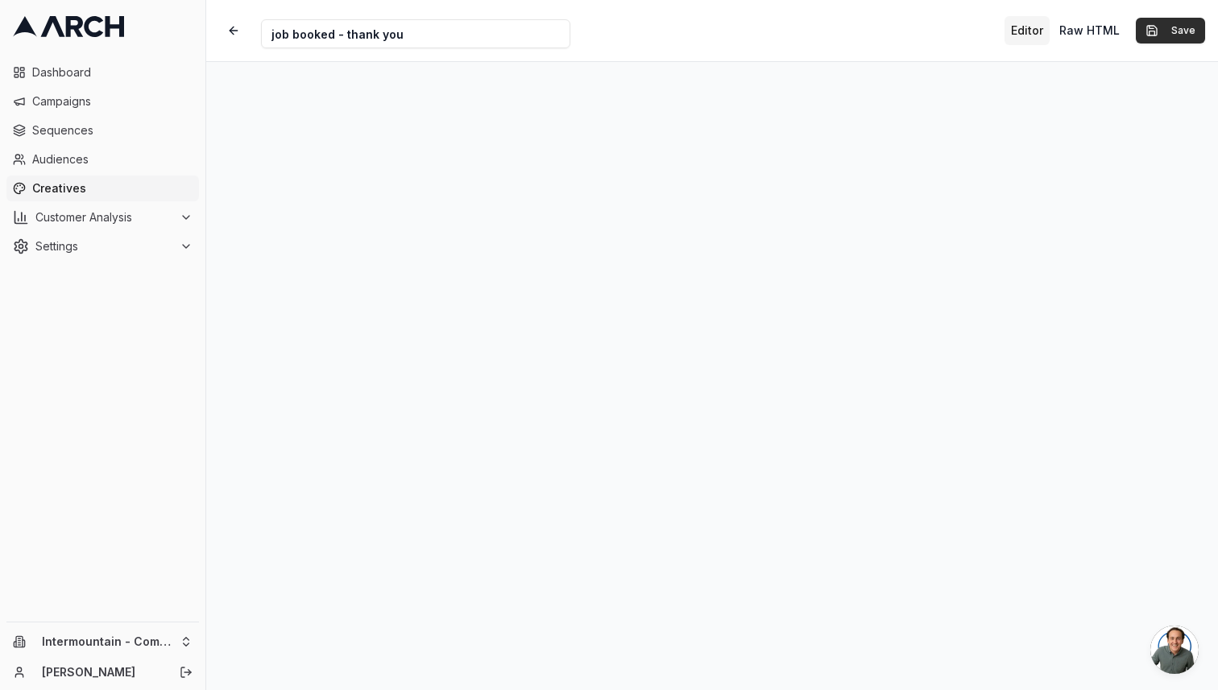
click at [1169, 35] on button "Save" at bounding box center [1170, 31] width 69 height 26
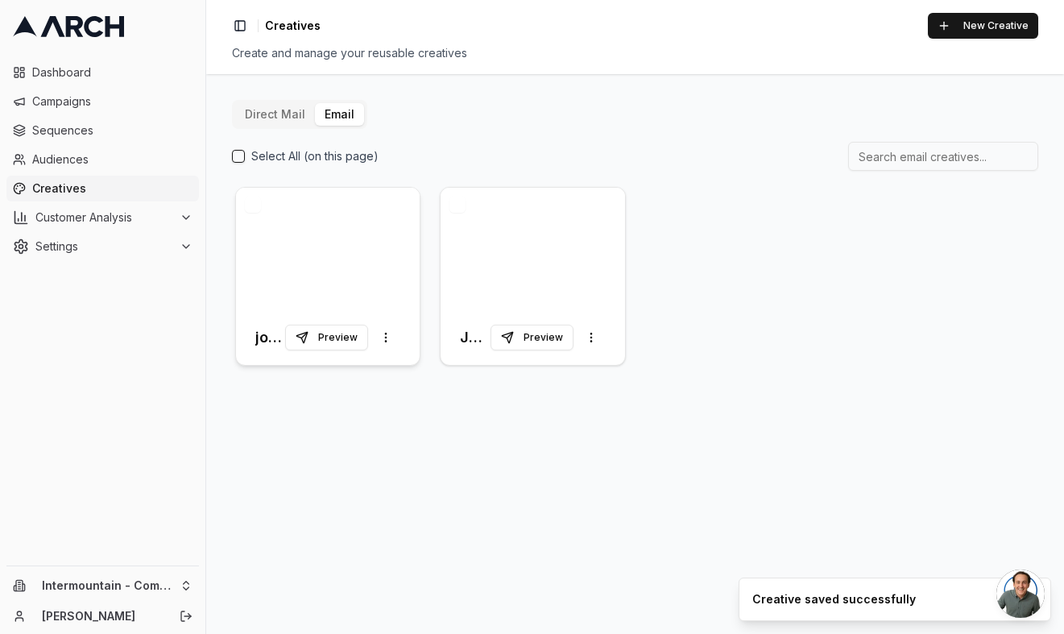
click at [358, 243] on div at bounding box center [328, 249] width 184 height 122
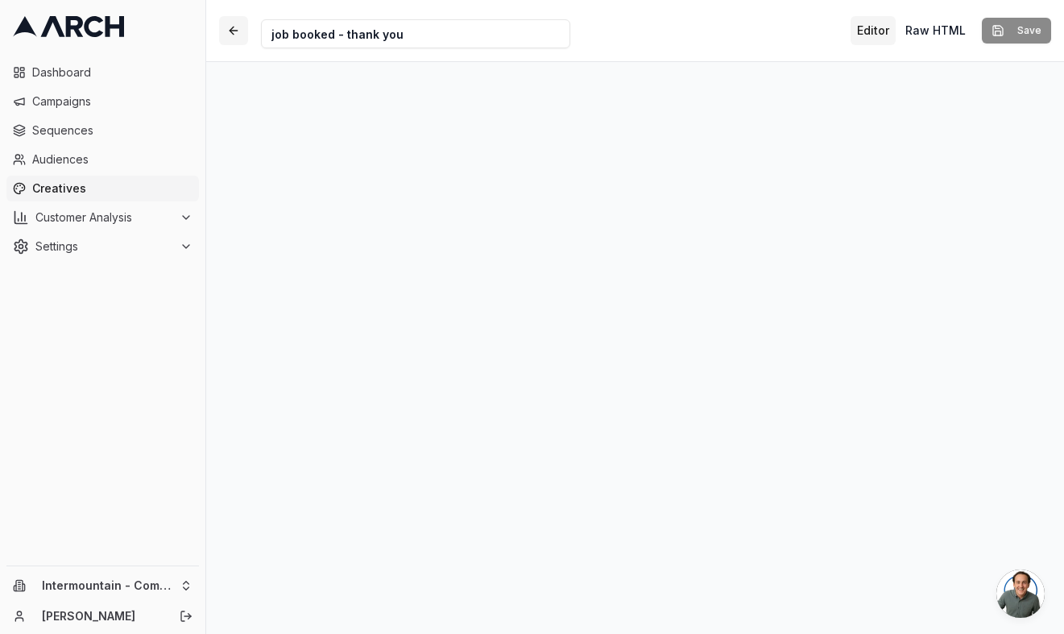
click at [230, 29] on button "button" at bounding box center [233, 30] width 29 height 29
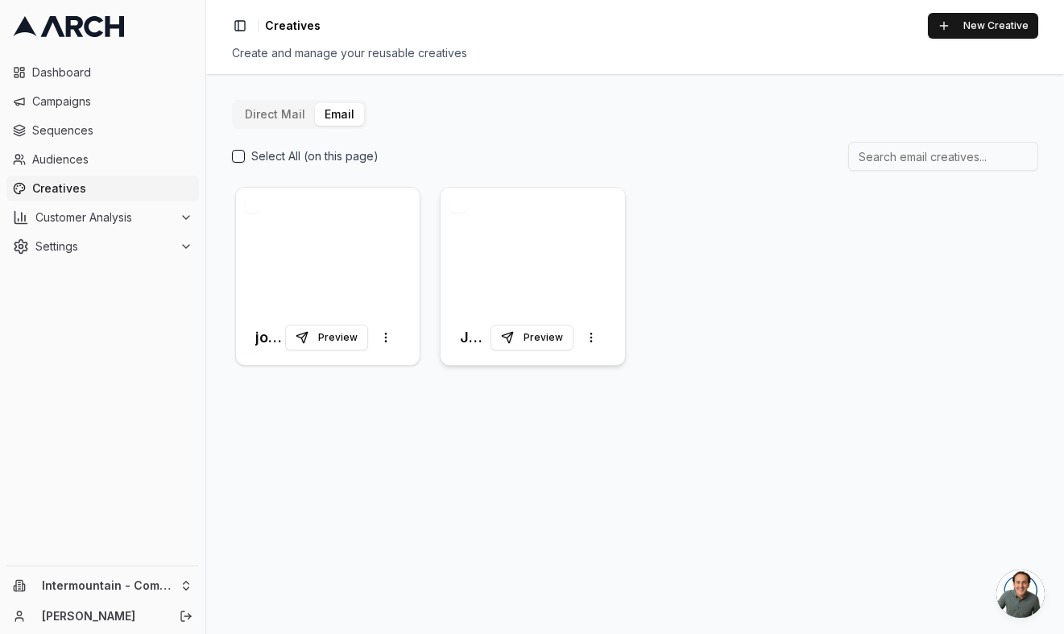
click at [520, 266] on div at bounding box center [533, 249] width 184 height 122
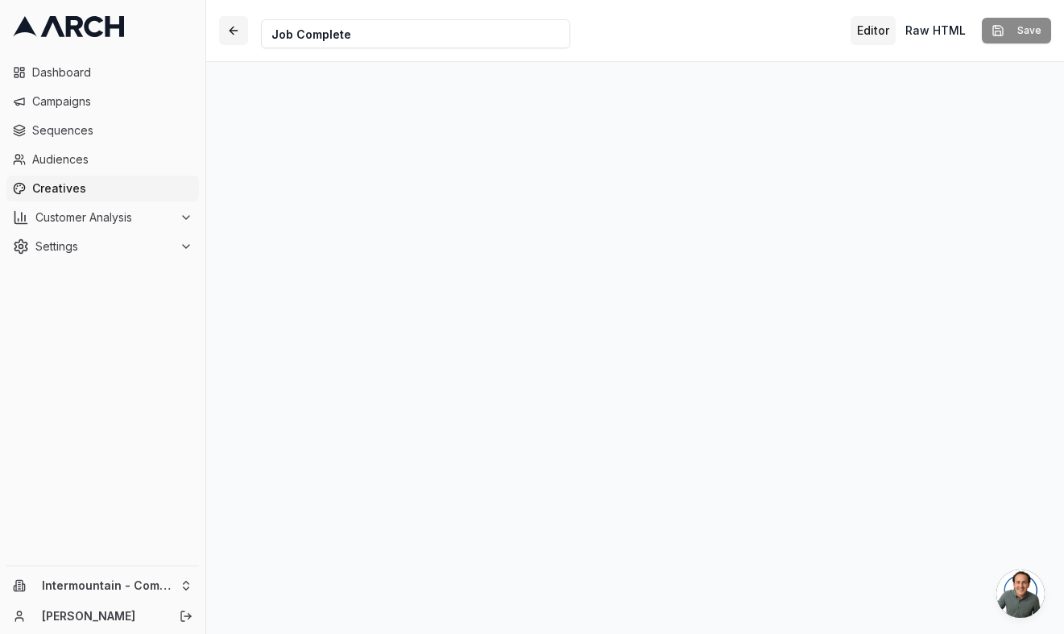
click at [238, 29] on button "button" at bounding box center [233, 30] width 29 height 29
